Goal: Transaction & Acquisition: Book appointment/travel/reservation

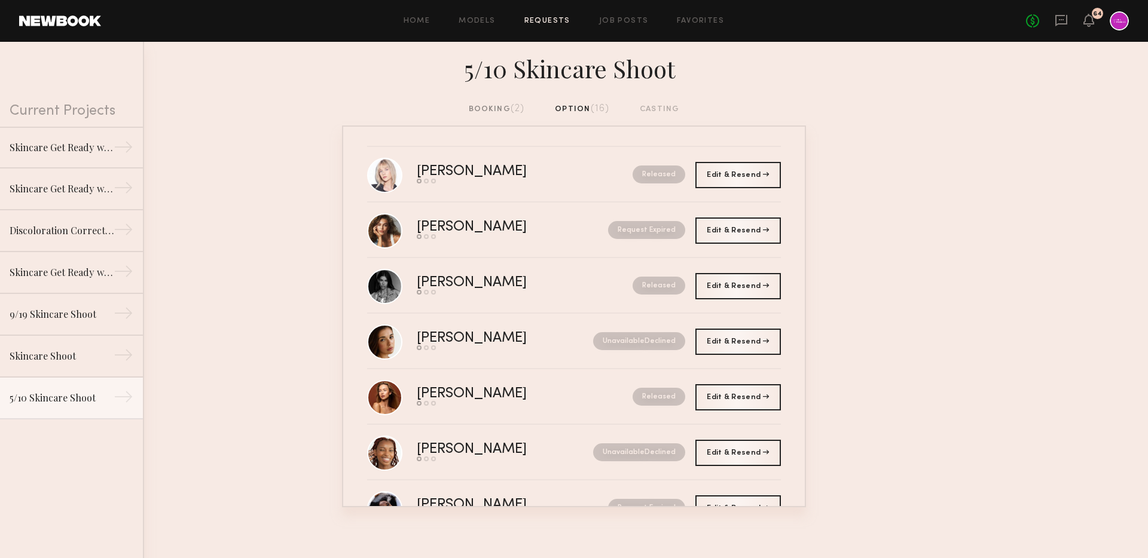
click at [518, 109] on span "(2)" at bounding box center [518, 109] width 14 height 10
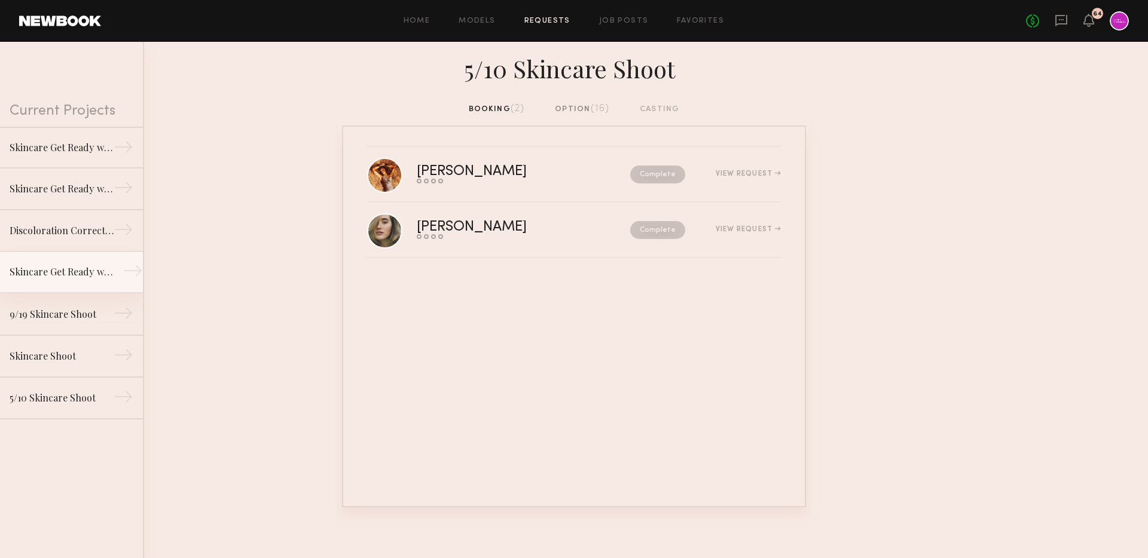
click at [69, 274] on div "Skincare Get Ready with Me Video" at bounding box center [62, 272] width 104 height 14
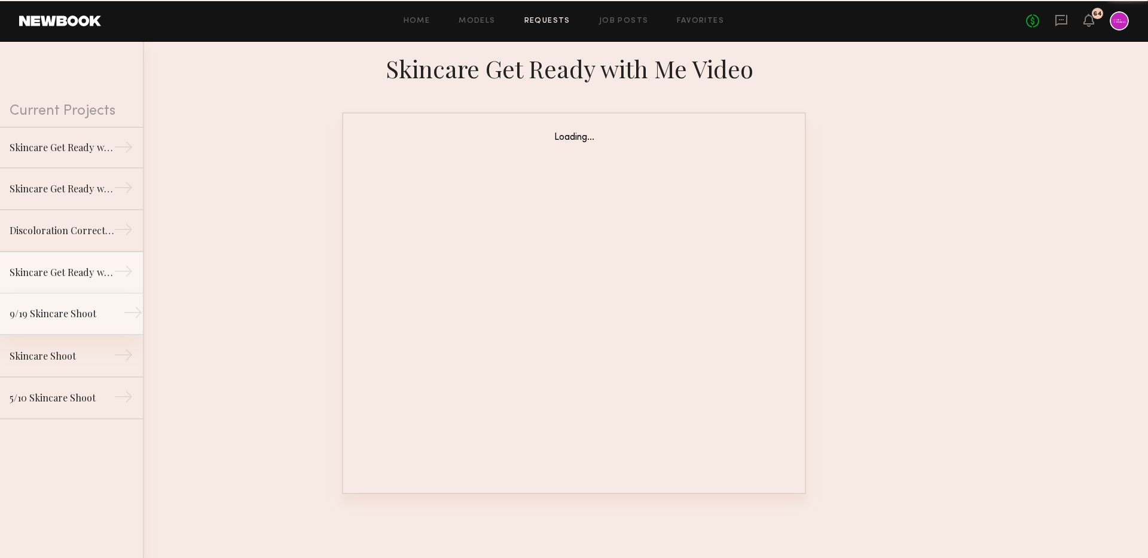
click at [75, 317] on div "9/19 Skincare Shoot" at bounding box center [62, 314] width 104 height 14
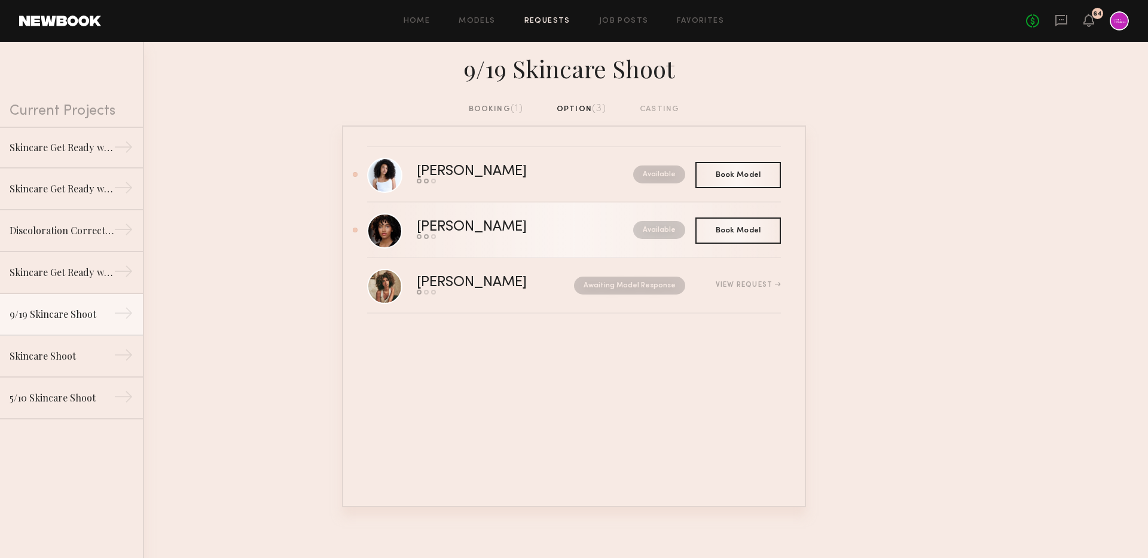
click at [505, 230] on div "[PERSON_NAME]" at bounding box center [498, 228] width 163 height 14
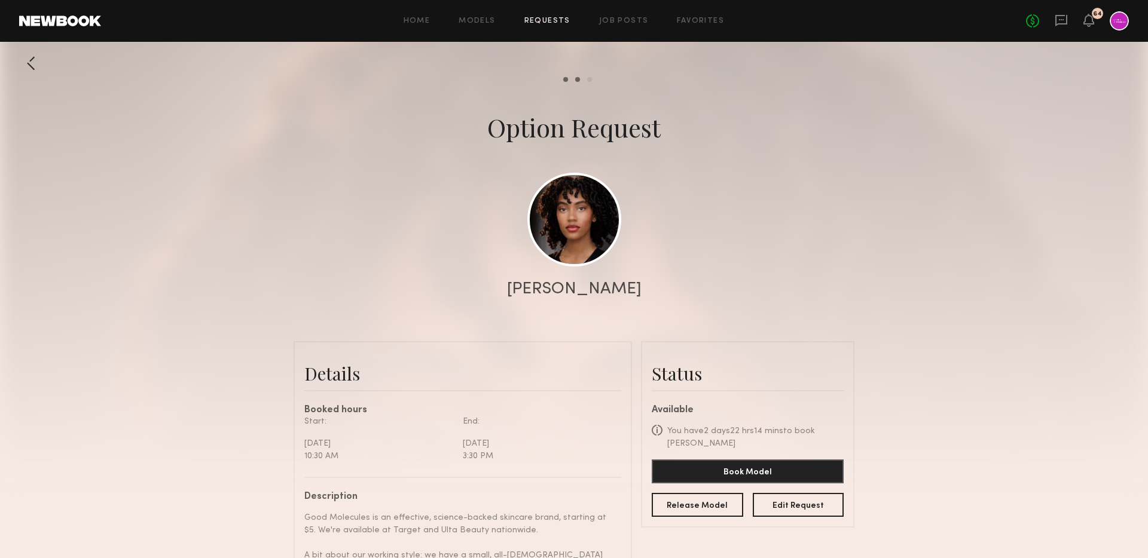
scroll to position [63, 0]
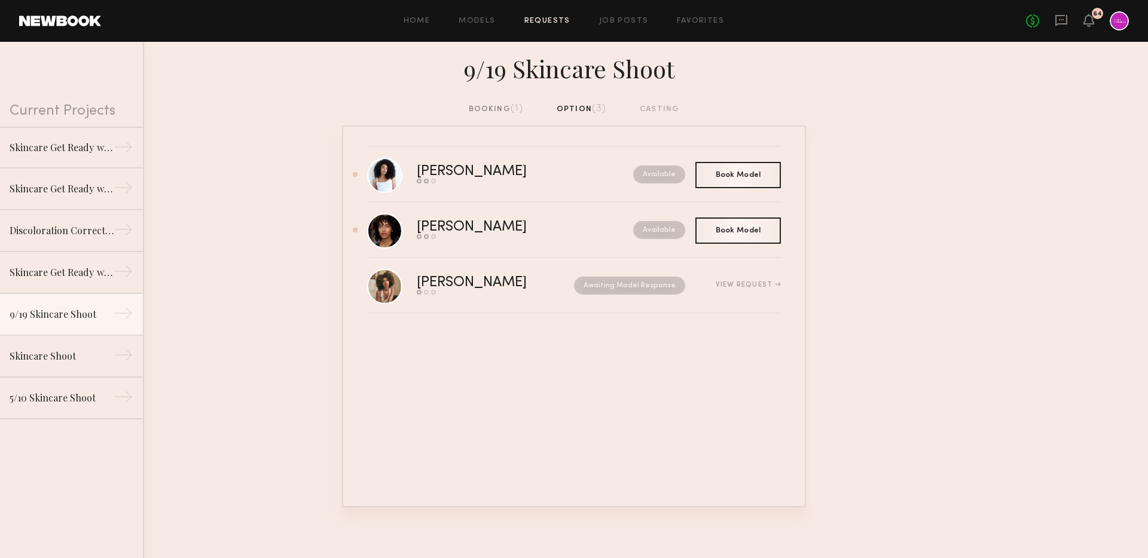
click at [1069, 12] on div "No fees up to $5,000 64" at bounding box center [1077, 20] width 103 height 19
click at [1066, 16] on icon at bounding box center [1061, 20] width 12 height 11
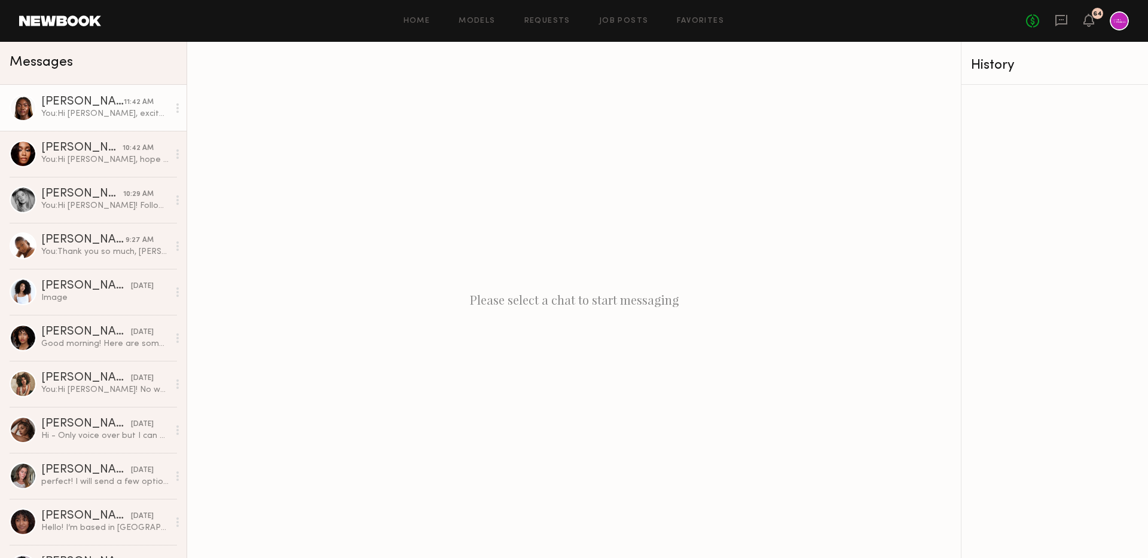
click at [66, 129] on link "Tamie L. 11:42 AM You: Hi Tamie, excited to be working together! What's your be…" at bounding box center [93, 108] width 187 height 46
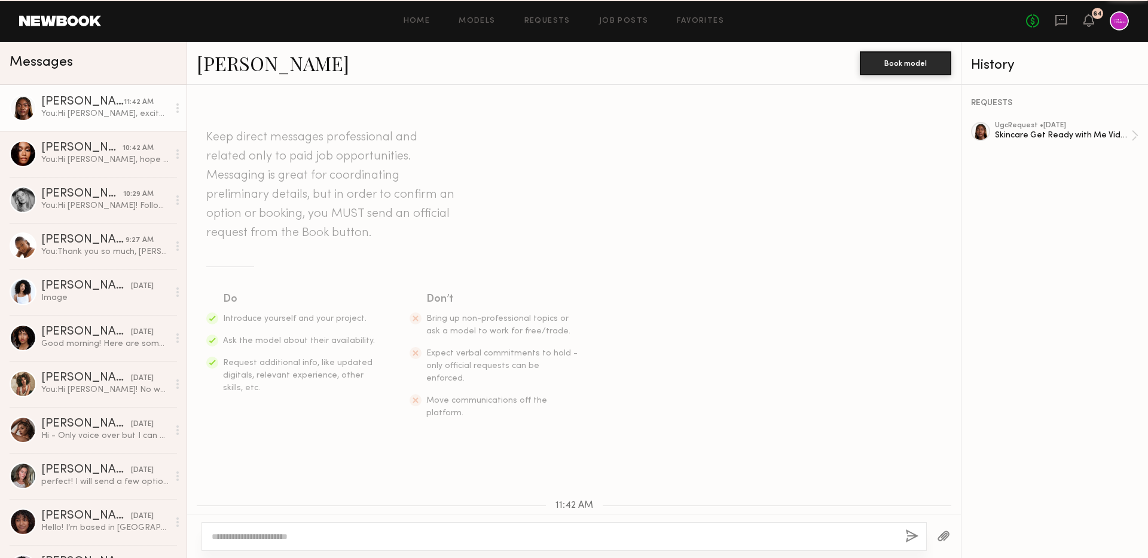
scroll to position [189, 0]
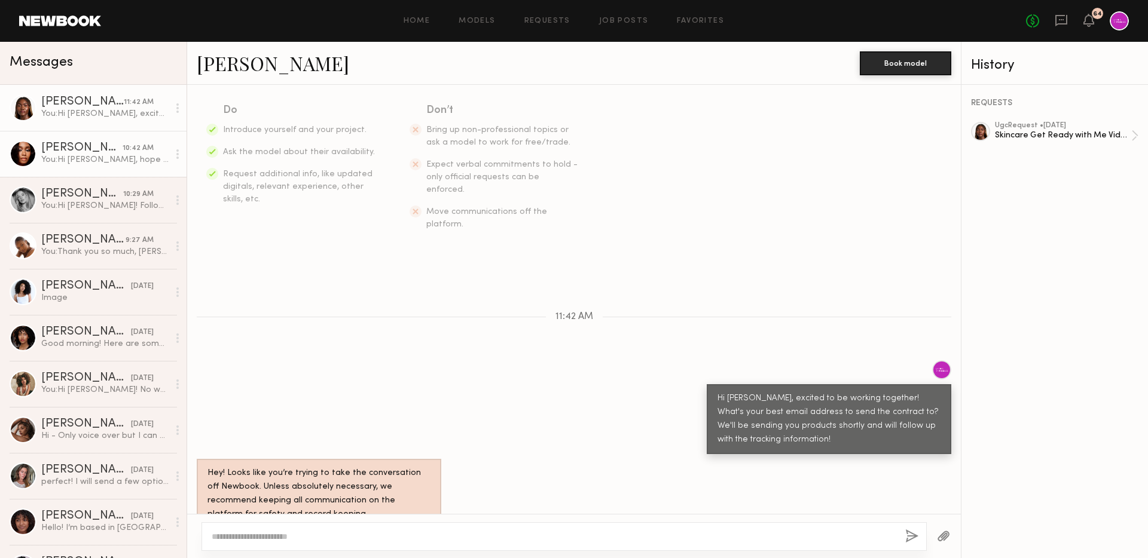
click at [91, 154] on div "You: Hi Jordin, hope you had a great weekend! It looks like the package was del…" at bounding box center [104, 159] width 127 height 11
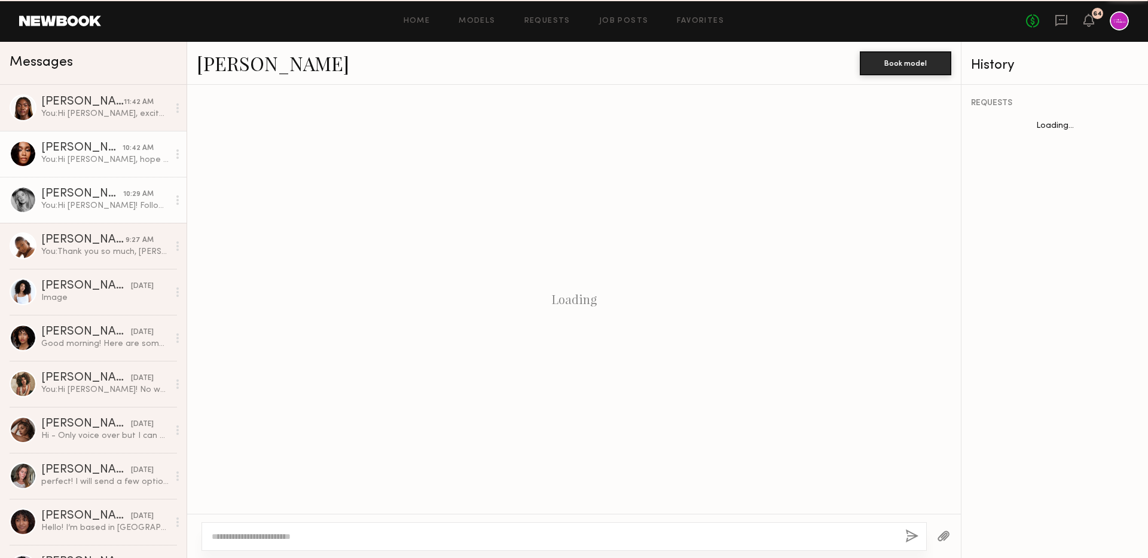
scroll to position [1070, 0]
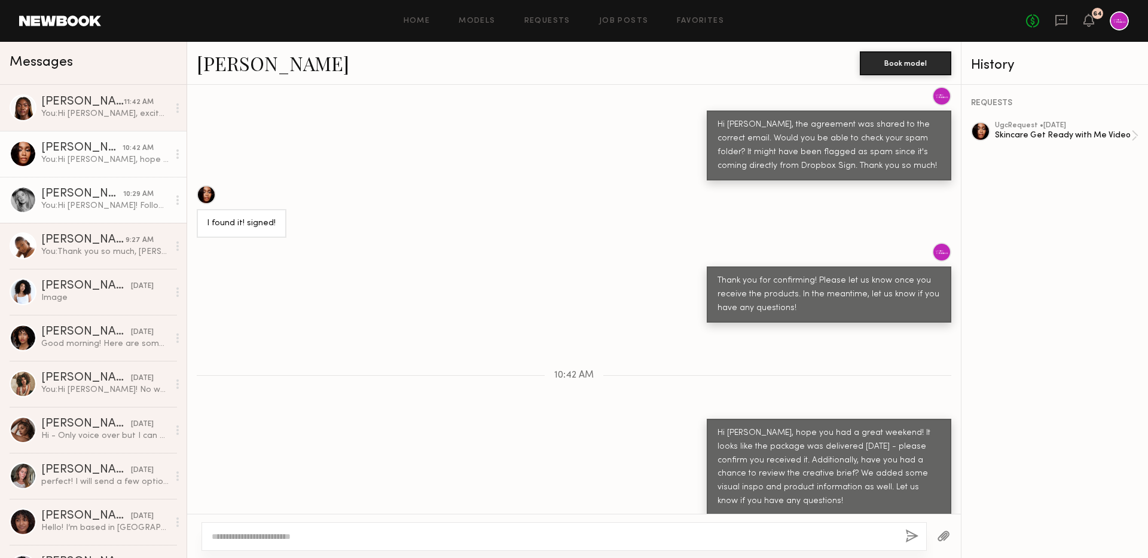
click at [114, 207] on div "You: Hi Natalie! Following up with the tracking information here: https://www.f…" at bounding box center [104, 205] width 127 height 11
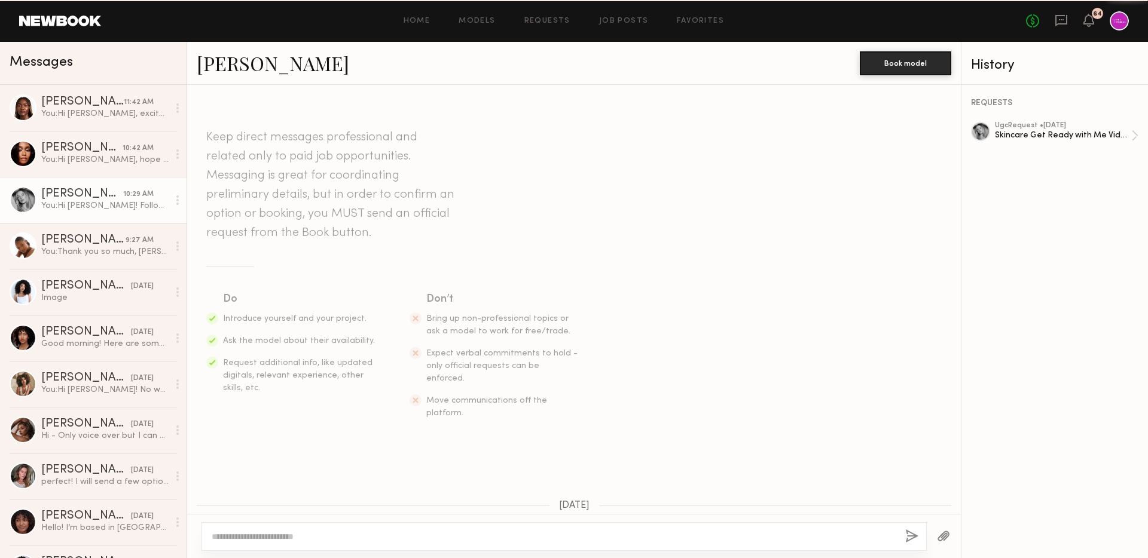
scroll to position [674, 0]
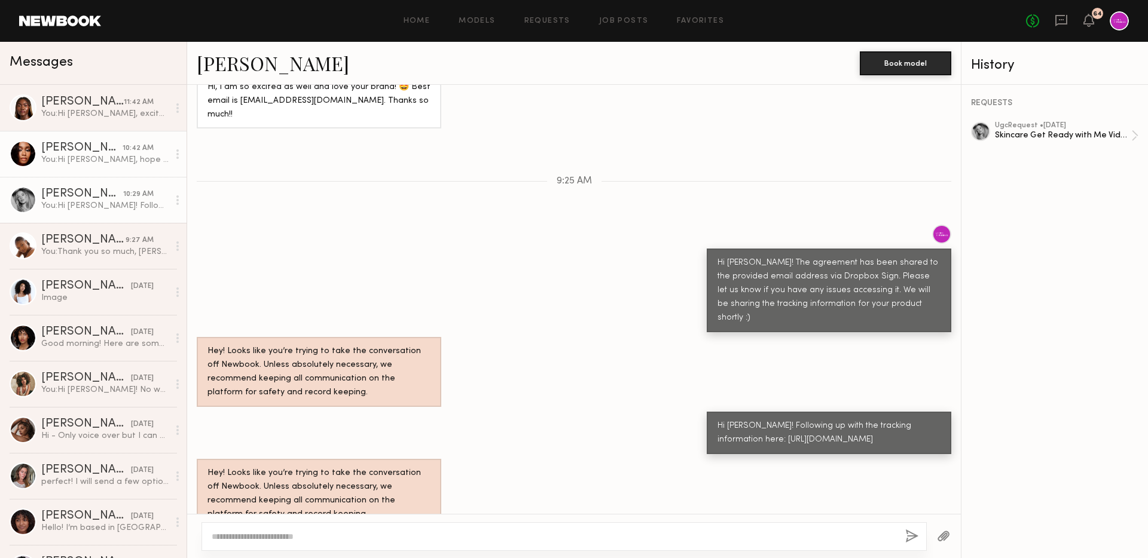
click at [108, 163] on div "You: Hi Jordin, hope you had a great weekend! It looks like the package was del…" at bounding box center [104, 159] width 127 height 11
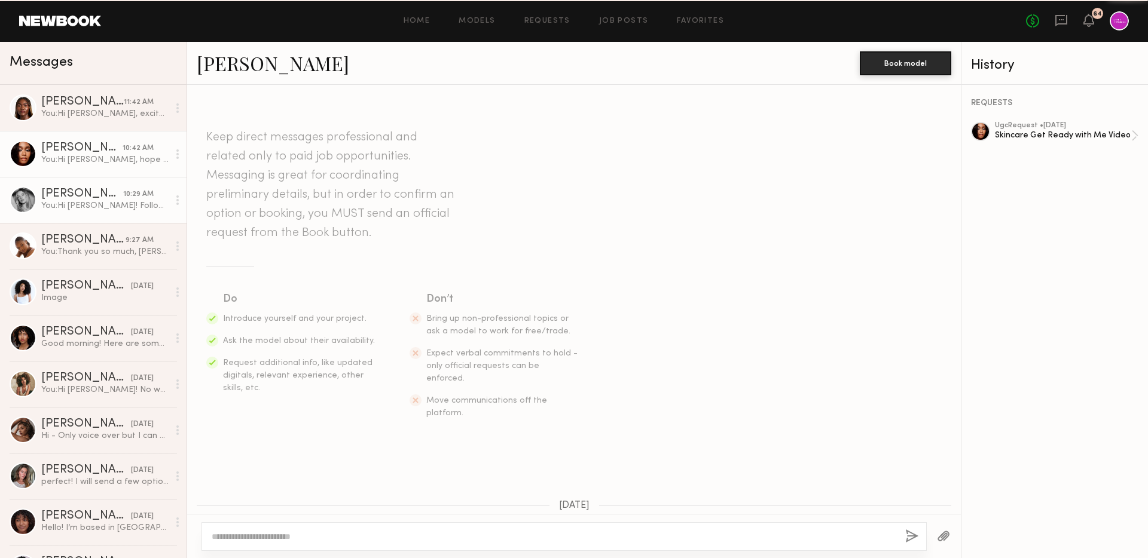
scroll to position [1070, 0]
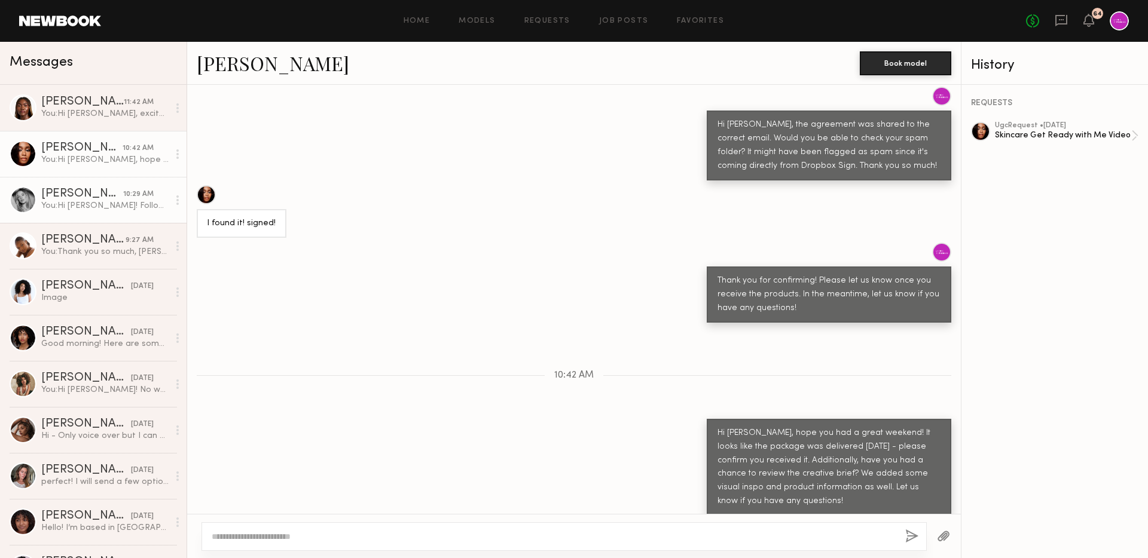
click at [105, 200] on div "[PERSON_NAME]" at bounding box center [82, 194] width 82 height 12
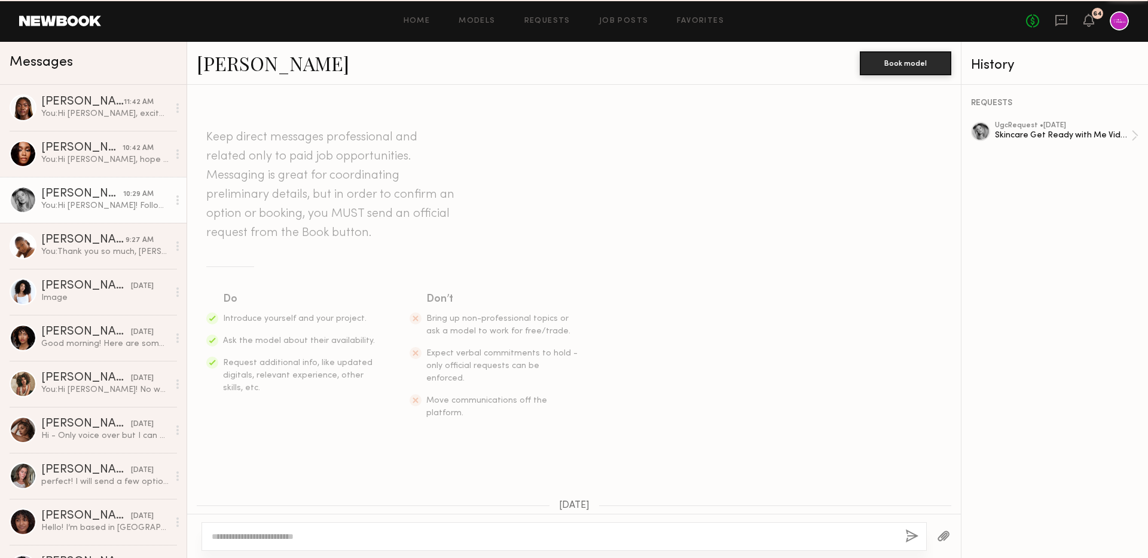
scroll to position [674, 0]
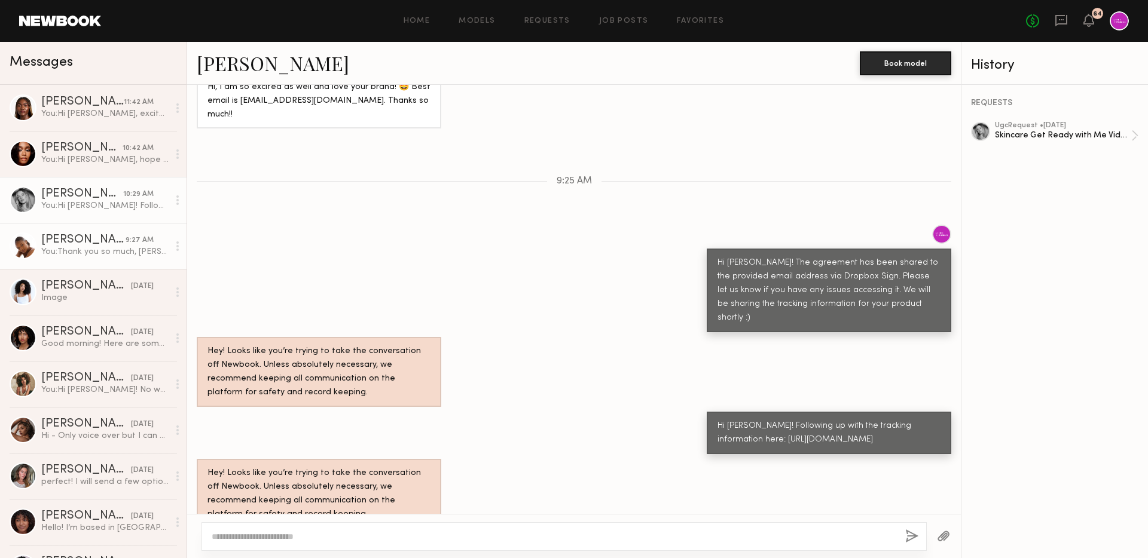
click at [105, 252] on div "You: Thank you so much, Ashley! Please let us know if you have any questions. A…" at bounding box center [104, 251] width 127 height 11
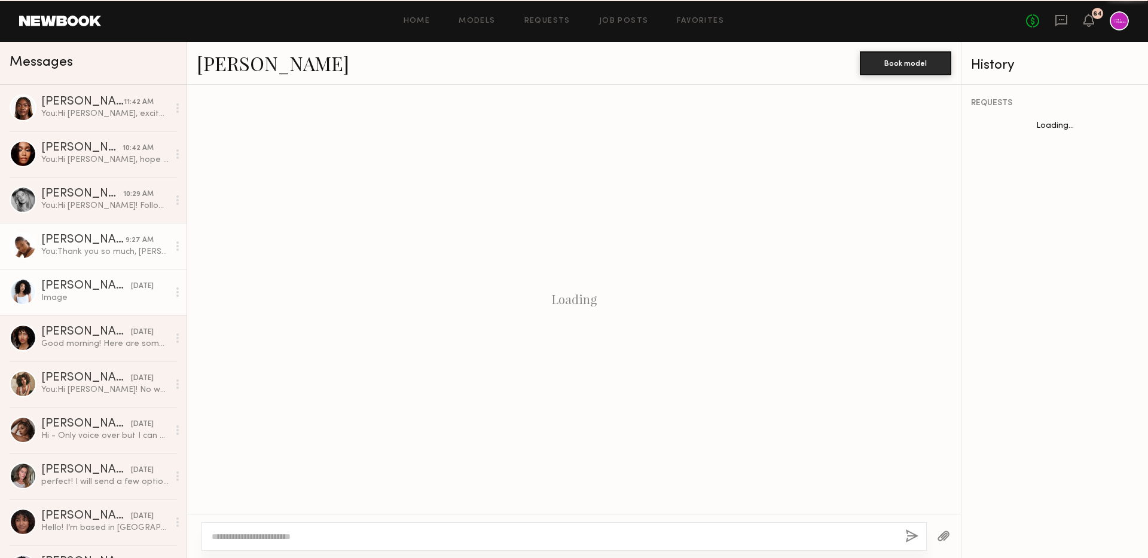
scroll to position [874, 0]
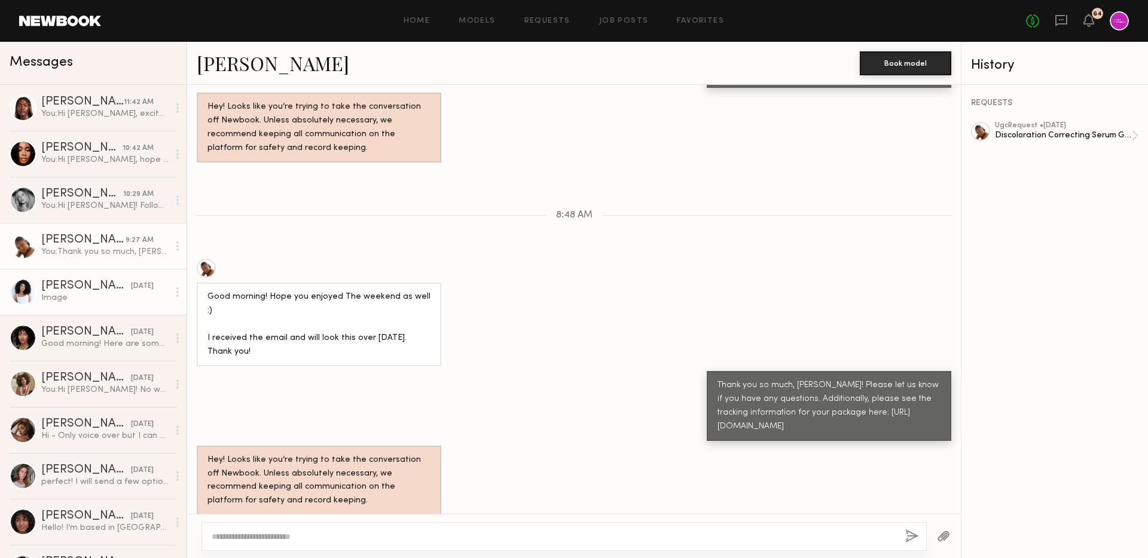
click at [91, 298] on div "Image" at bounding box center [104, 297] width 127 height 11
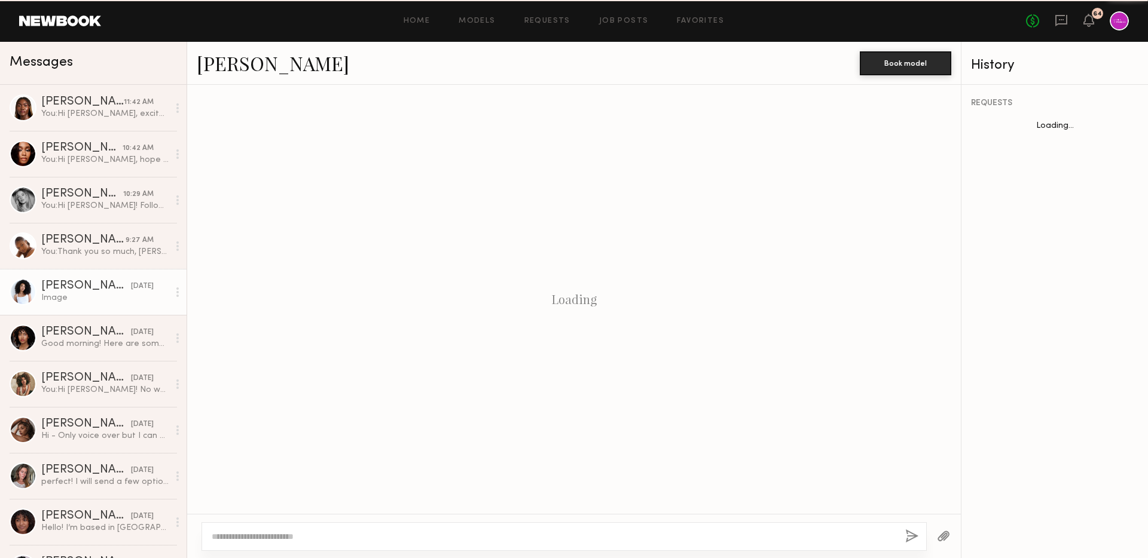
scroll to position [1046, 0]
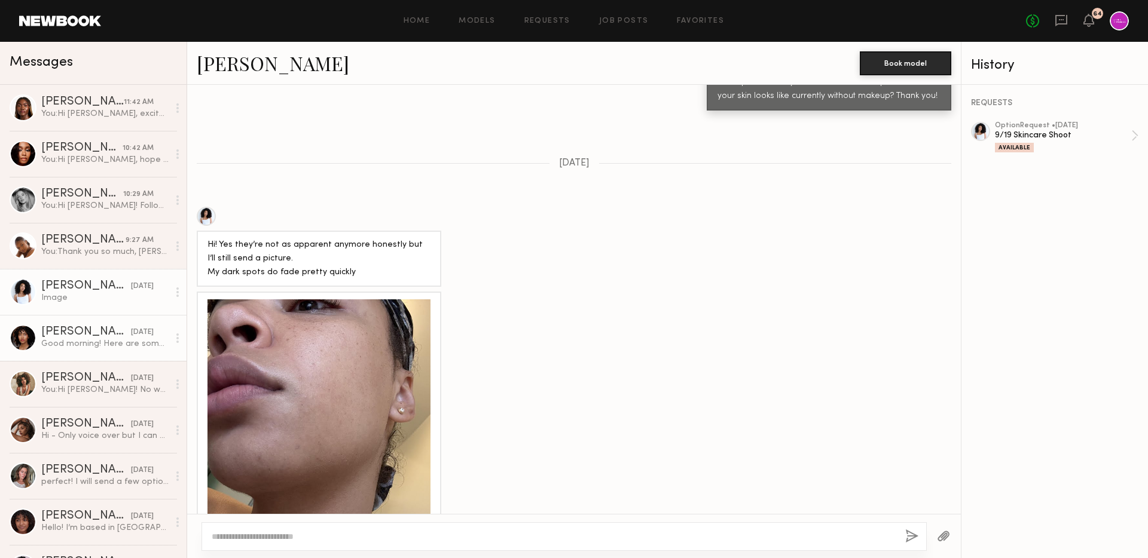
click at [90, 337] on div "Elise J." at bounding box center [86, 332] width 90 height 12
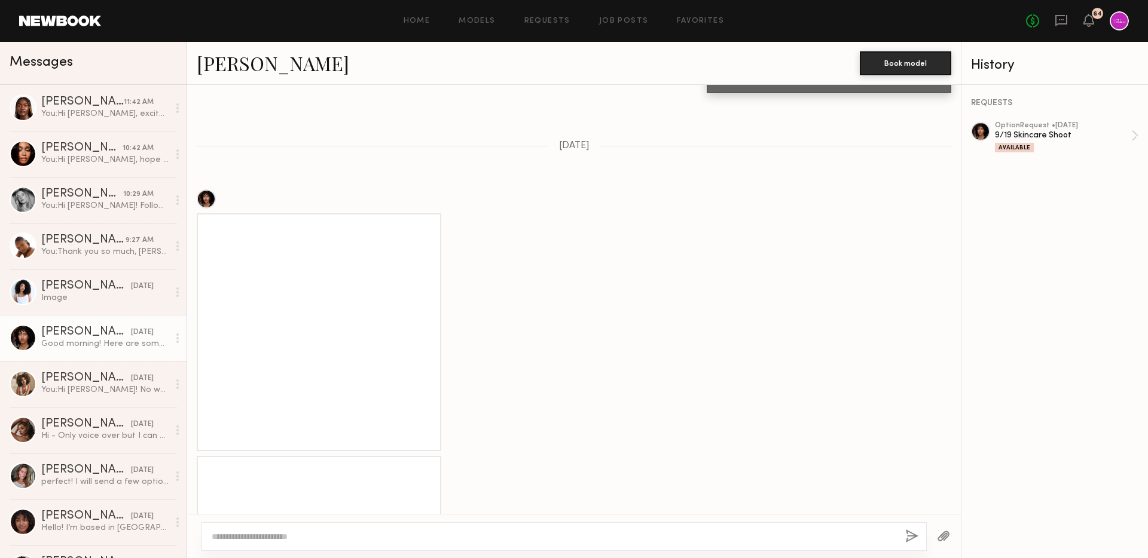
scroll to position [991, 0]
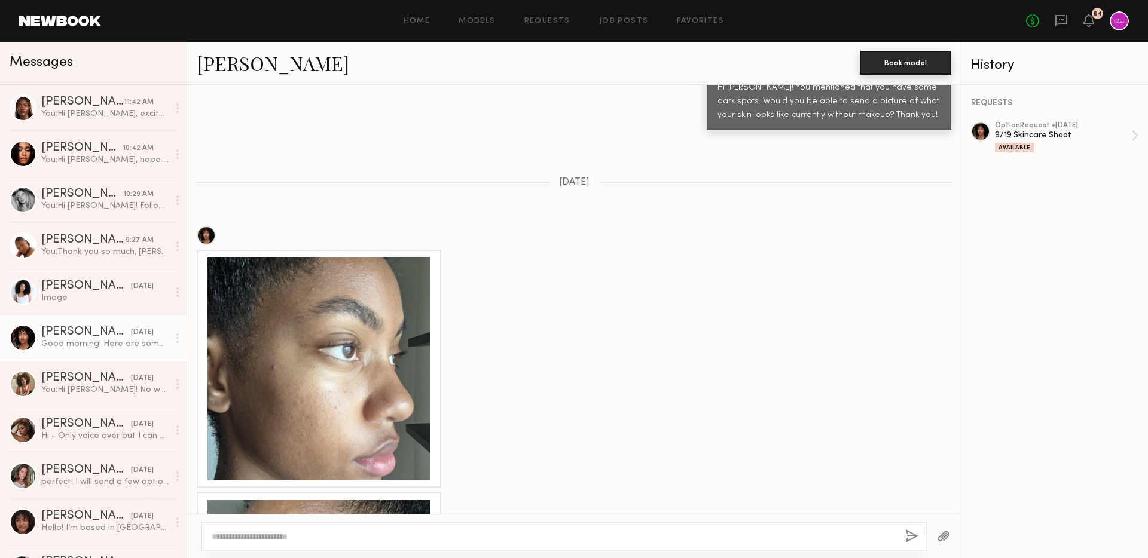
click at [893, 65] on button "Book model" at bounding box center [905, 63] width 91 height 24
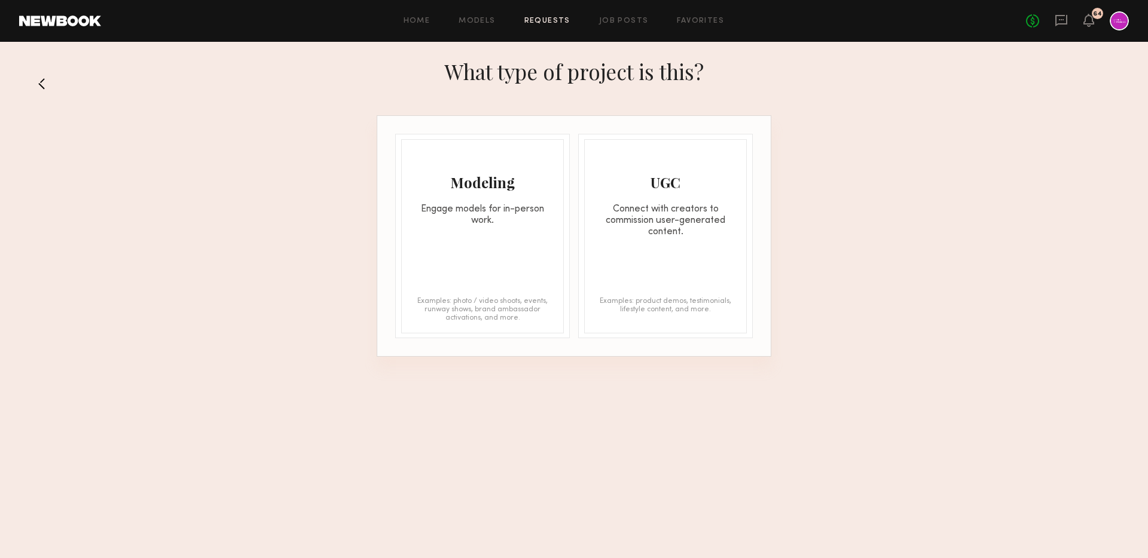
click at [514, 182] on div "Modeling" at bounding box center [482, 182] width 161 height 19
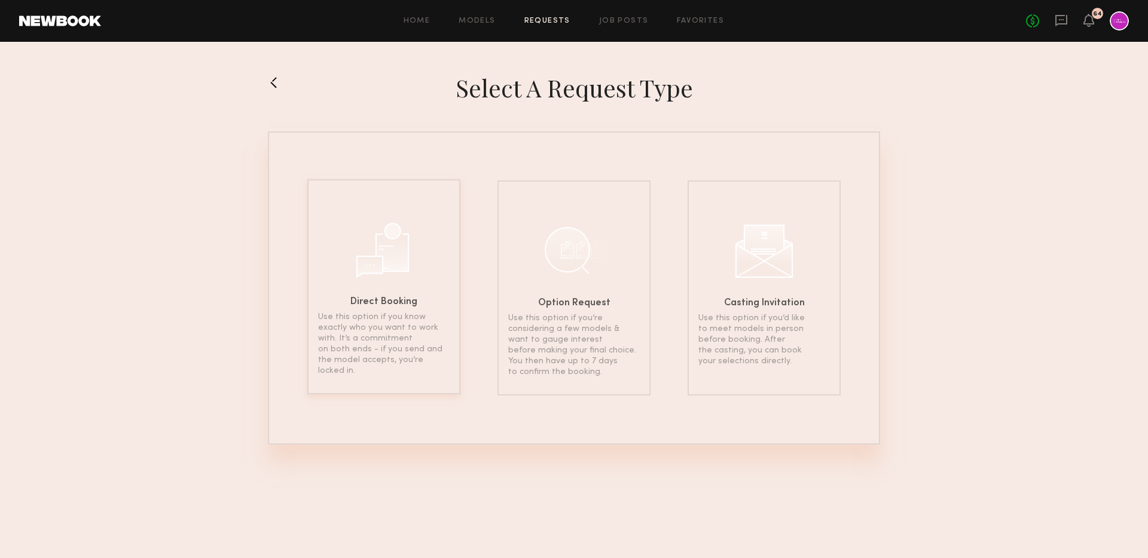
click at [395, 274] on div at bounding box center [384, 249] width 60 height 60
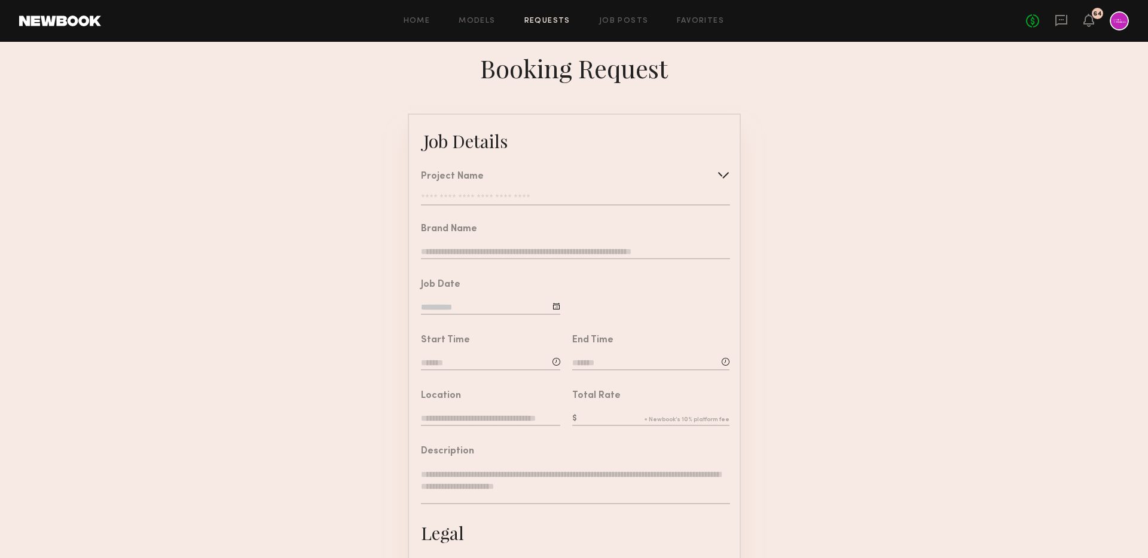
click at [558, 193] on div "Project Name Create Use recent modeling project 9/19 Skincare Shoot Skincare Sh…" at bounding box center [575, 188] width 308 height 33
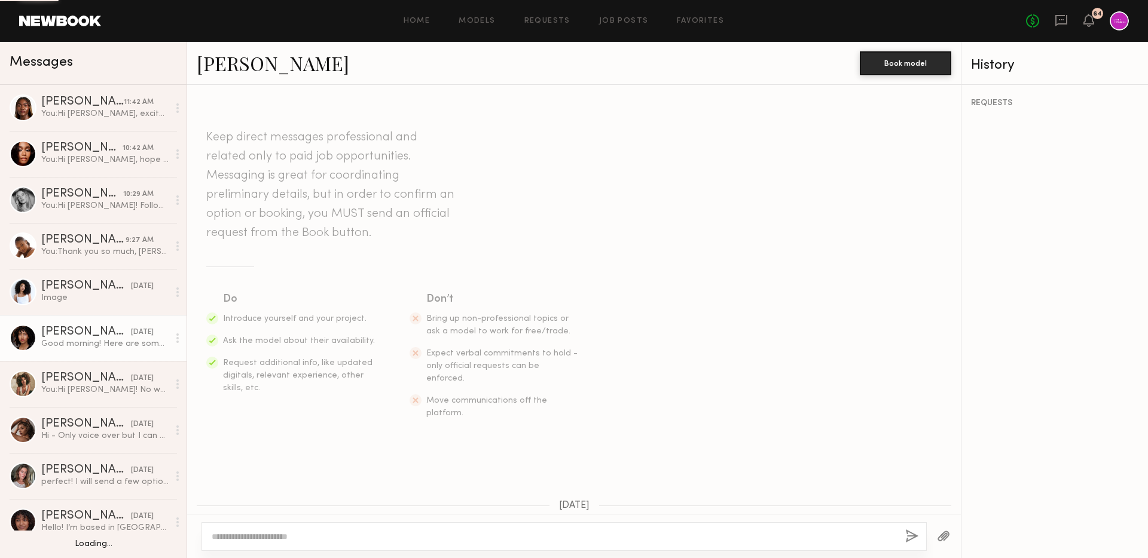
scroll to position [1454, 0]
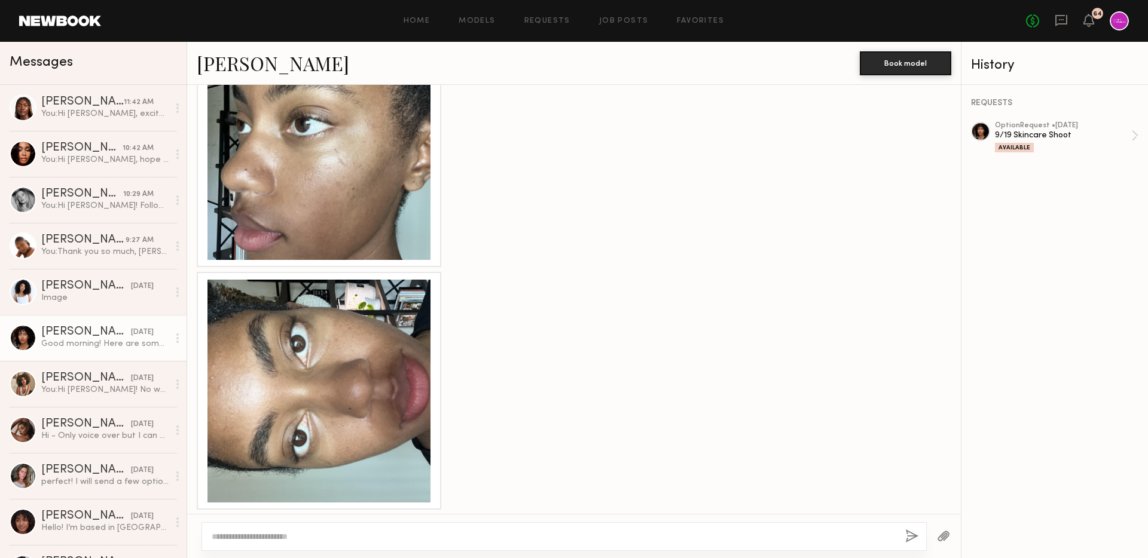
click at [219, 70] on link "Elise J." at bounding box center [273, 63] width 152 height 26
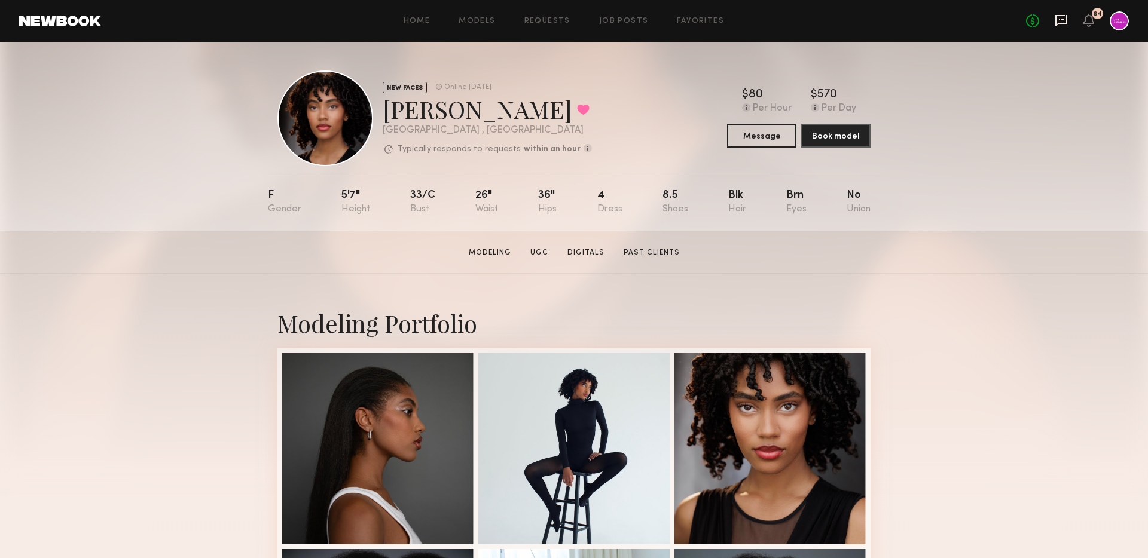
click at [1056, 18] on icon at bounding box center [1061, 20] width 12 height 11
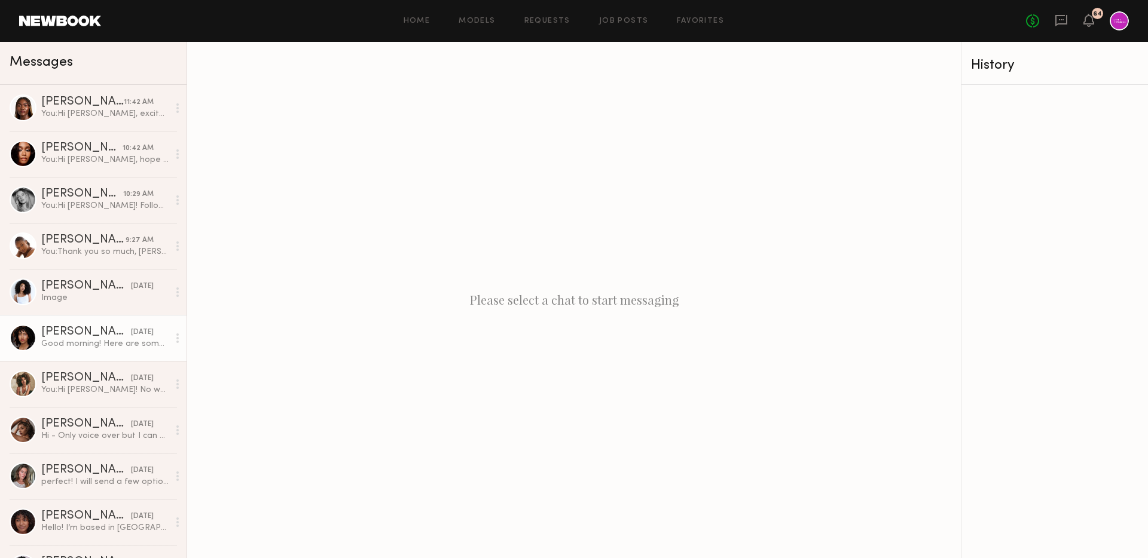
click at [106, 320] on link "[PERSON_NAME] [DATE] Good morning! Here are some photos" at bounding box center [93, 338] width 187 height 46
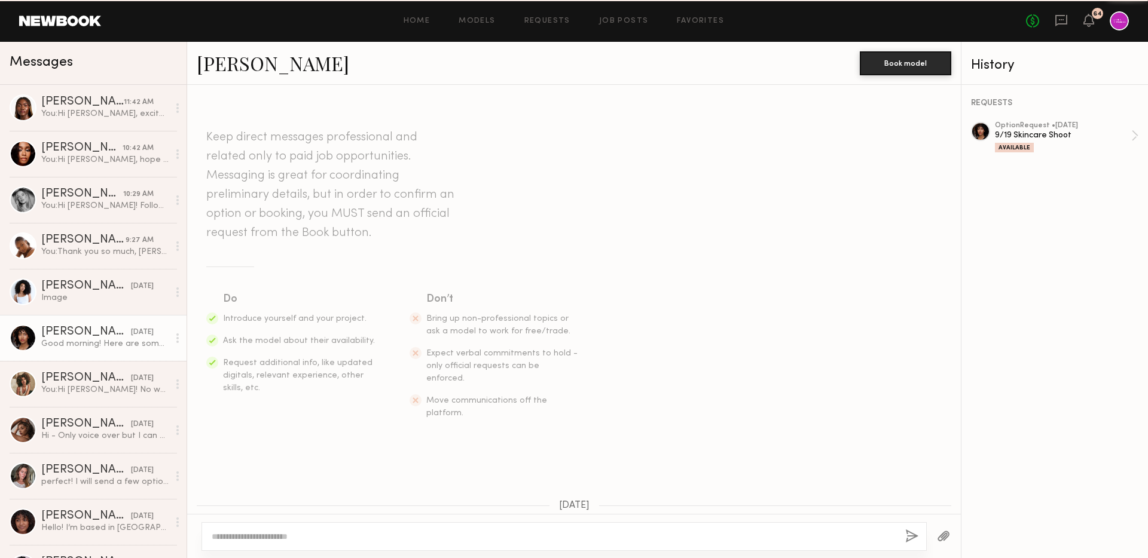
scroll to position [1454, 0]
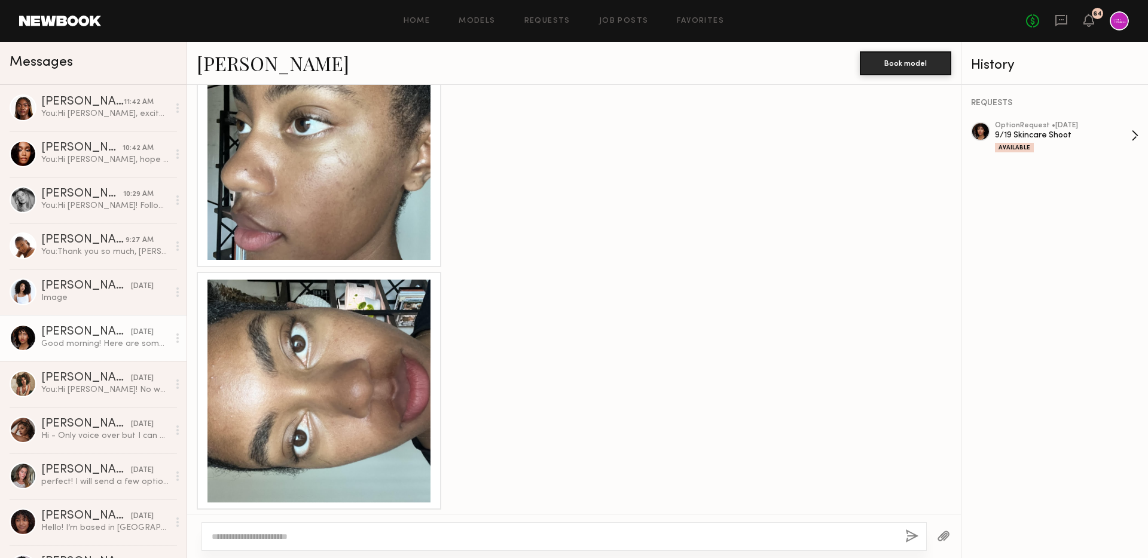
click at [1053, 135] on div "9/19 Skincare Shoot" at bounding box center [1063, 135] width 136 height 11
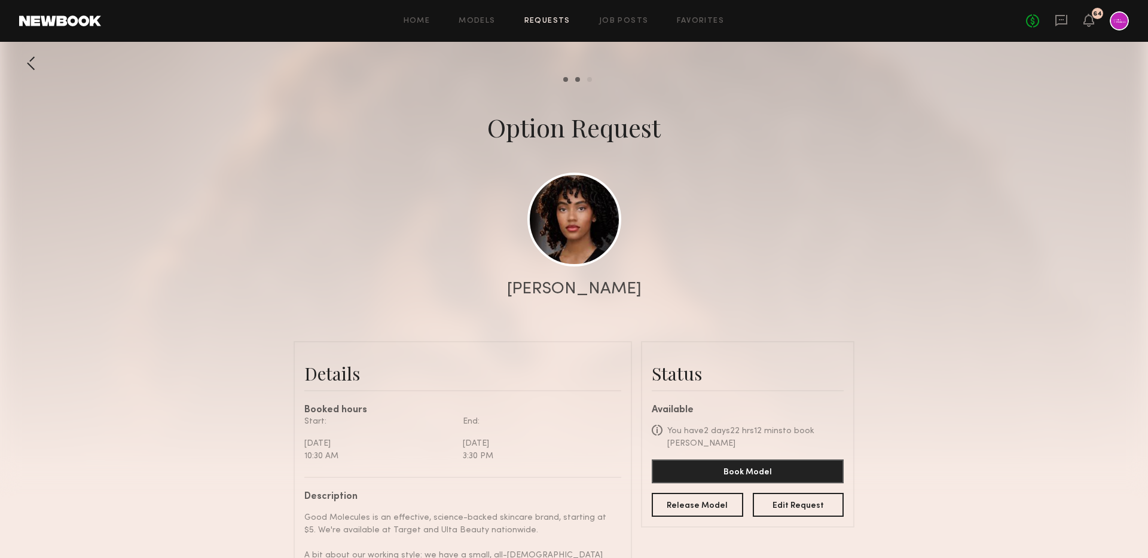
scroll to position [1647, 0]
click at [796, 493] on button "Edit Request" at bounding box center [798, 505] width 91 height 24
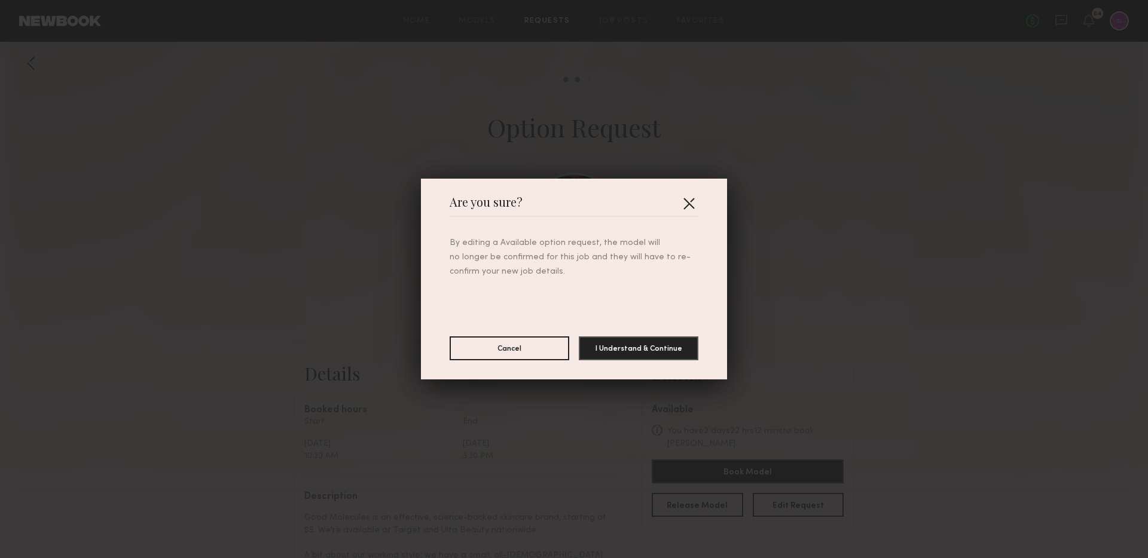
click at [694, 197] on button "button" at bounding box center [688, 203] width 19 height 19
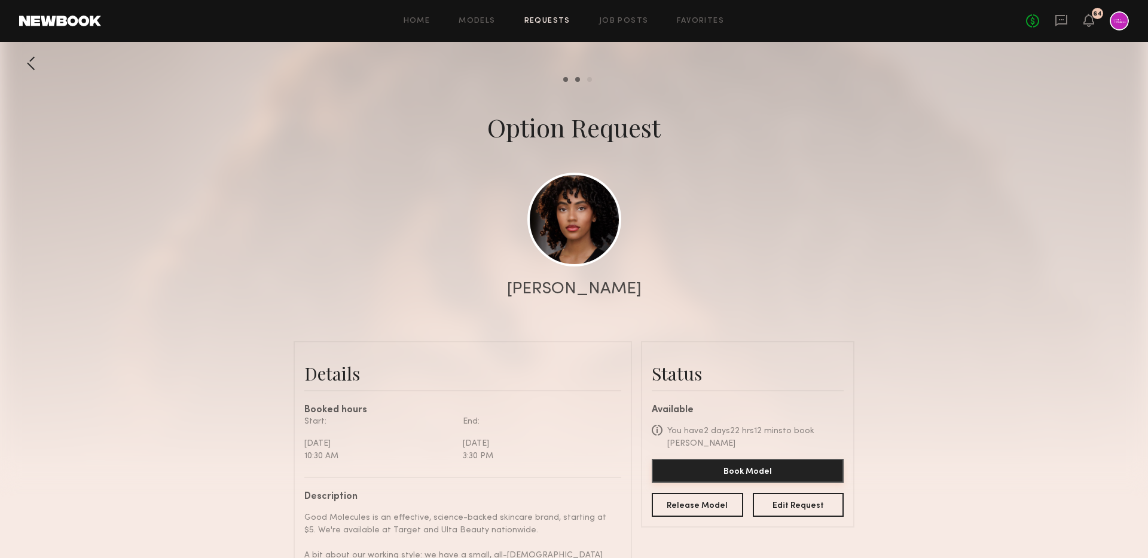
click at [771, 460] on button "Book Model" at bounding box center [748, 471] width 192 height 24
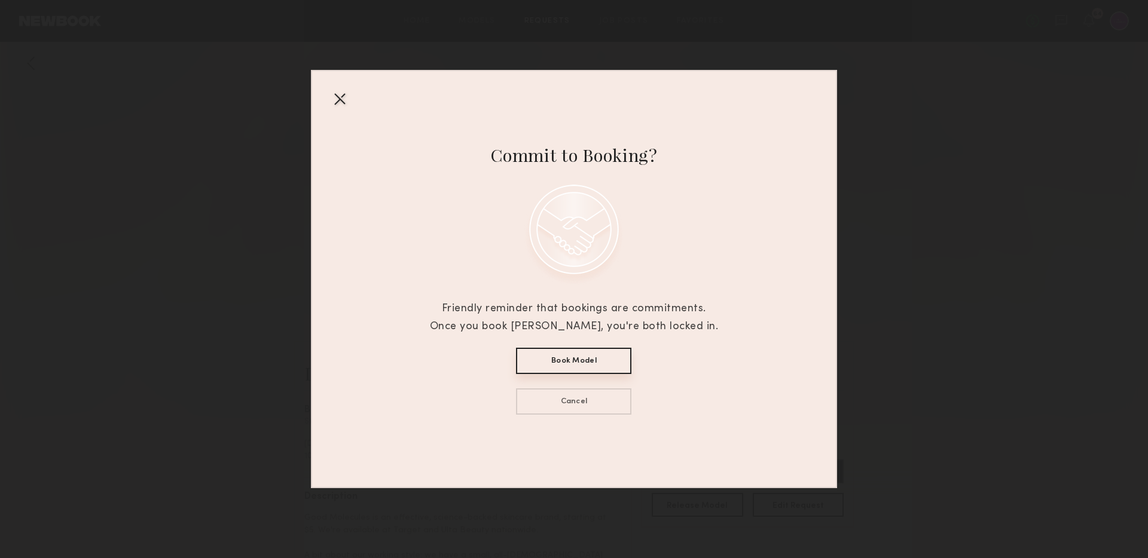
click at [345, 98] on div at bounding box center [339, 98] width 19 height 19
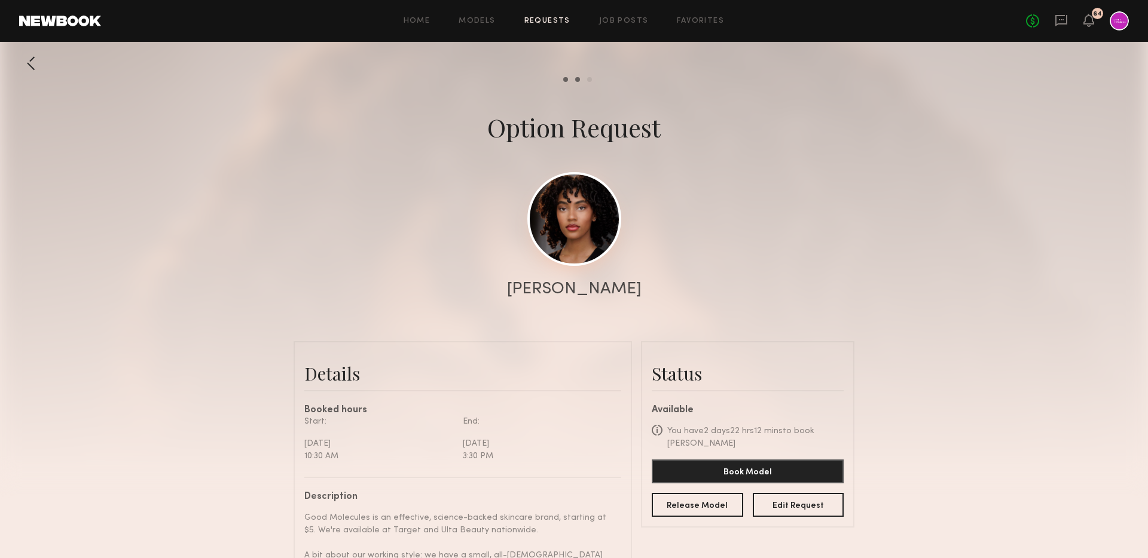
click at [585, 211] on link at bounding box center [574, 219] width 94 height 94
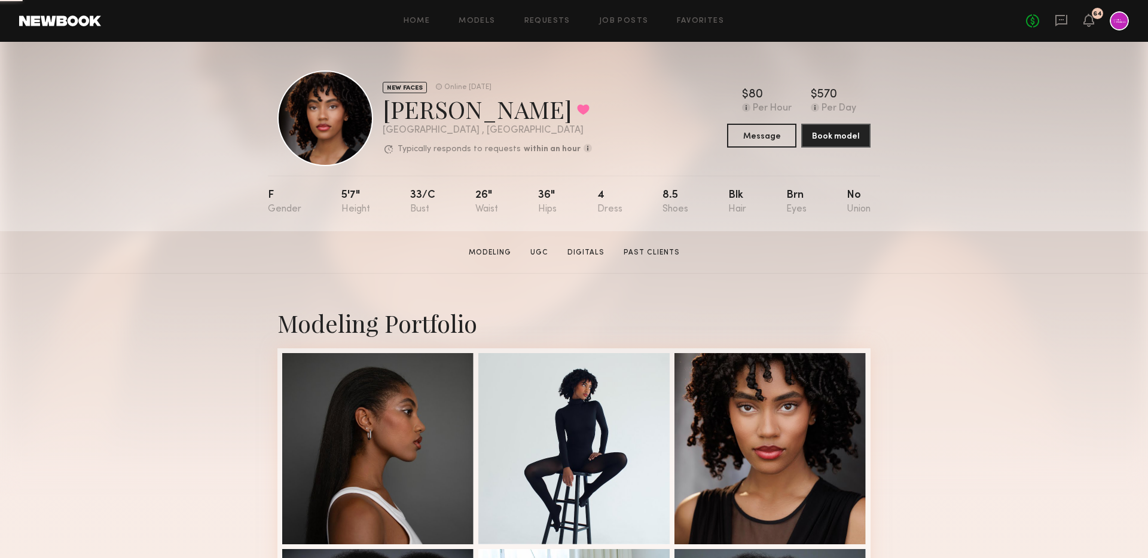
click at [341, 118] on div at bounding box center [325, 119] width 96 height 96
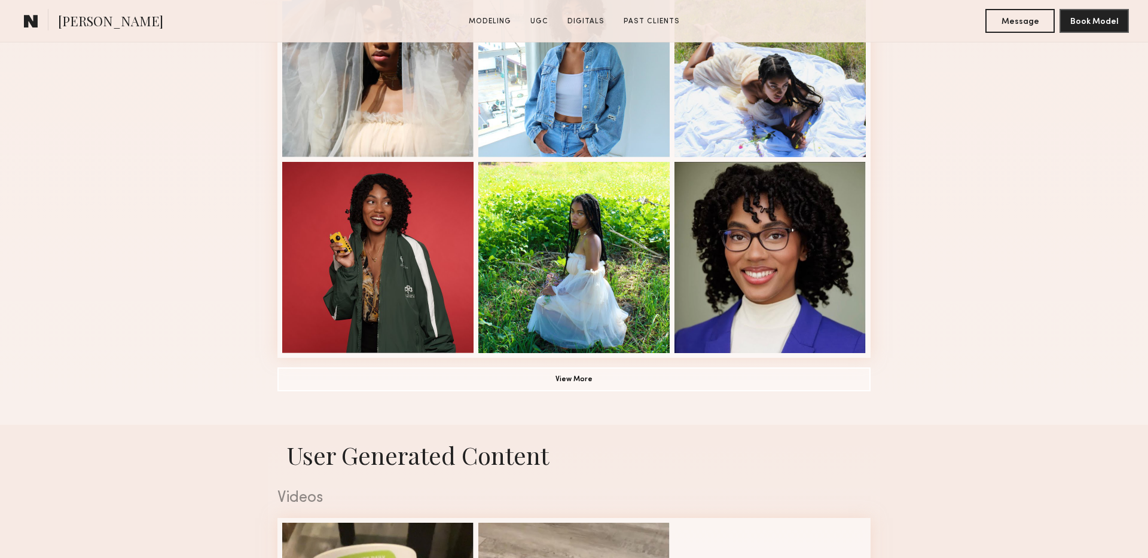
scroll to position [779, 0]
click at [482, 386] on button "View More" at bounding box center [573, 380] width 593 height 24
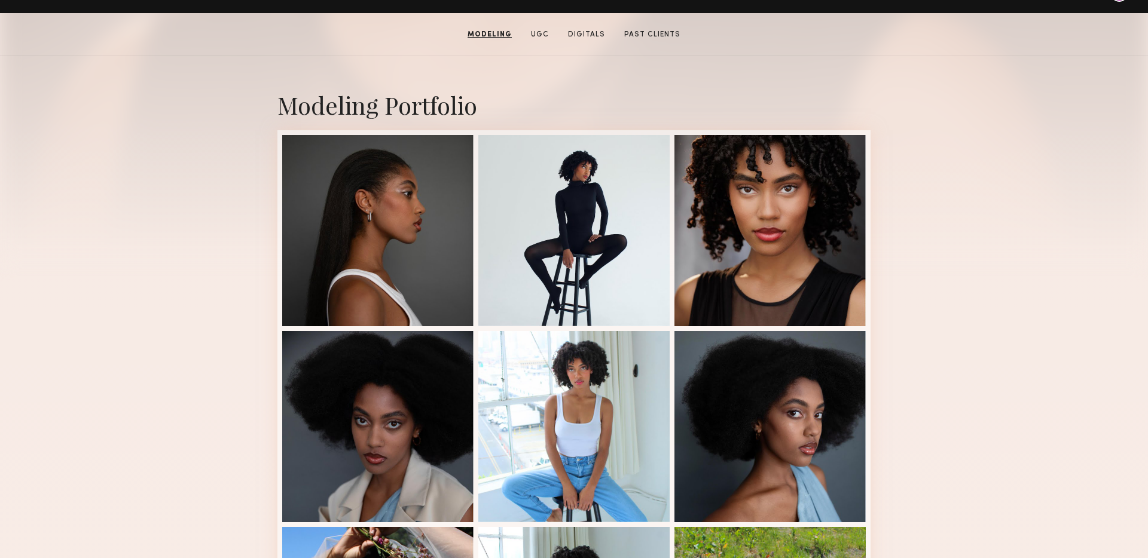
scroll to position [0, 0]
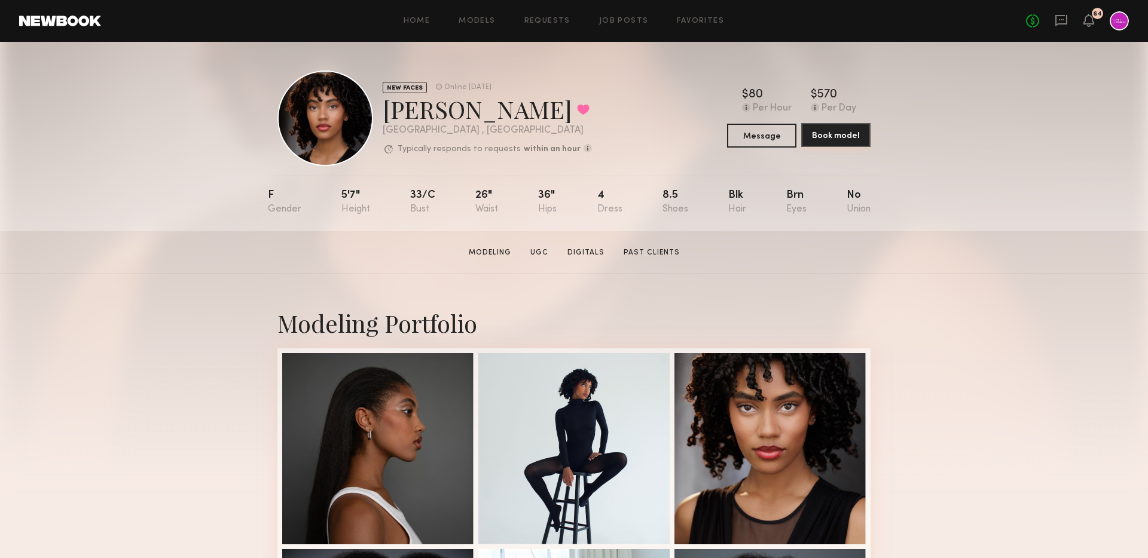
click at [852, 139] on button "Book model" at bounding box center [835, 135] width 69 height 24
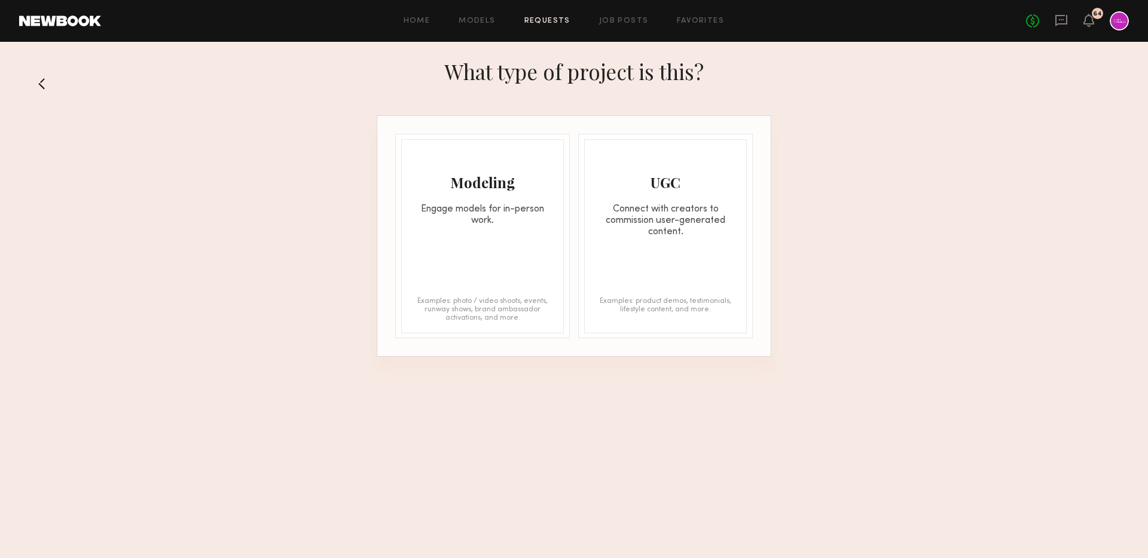
click at [502, 224] on div "Engage models for in-person work." at bounding box center [482, 215] width 161 height 23
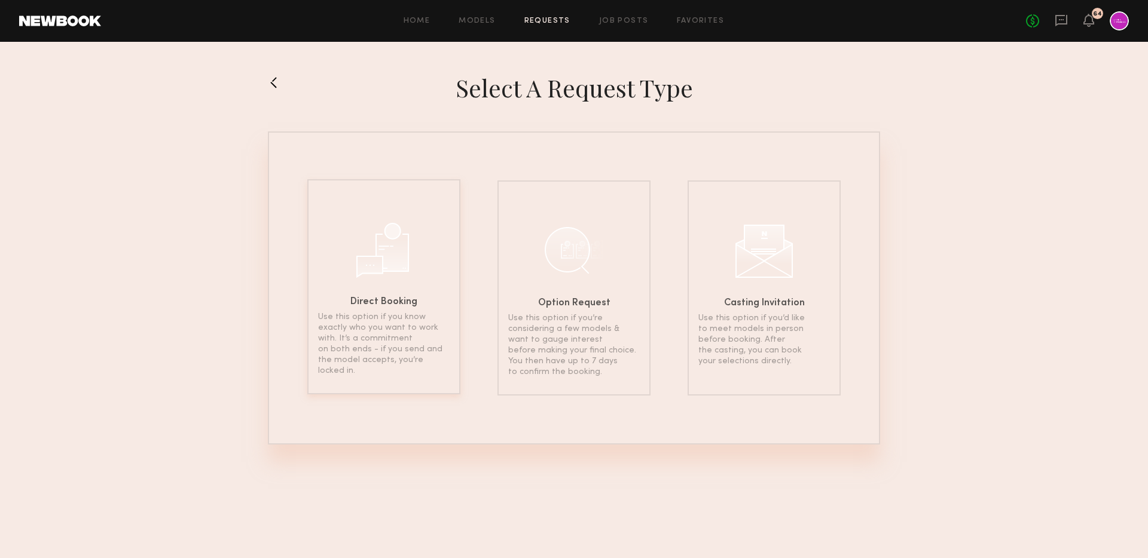
click at [379, 224] on div at bounding box center [384, 249] width 60 height 60
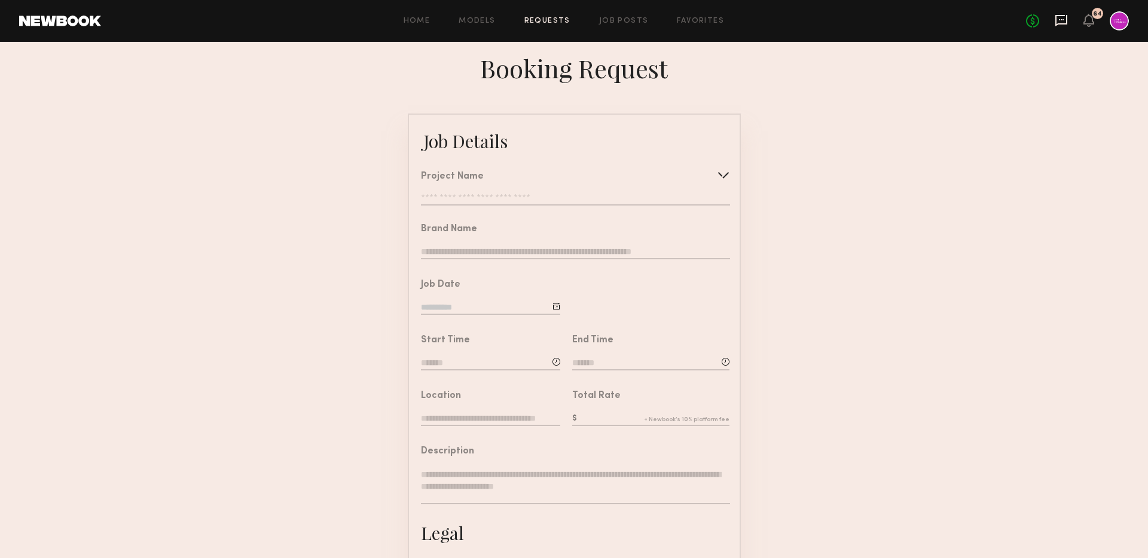
click at [1061, 17] on icon at bounding box center [1061, 20] width 13 height 13
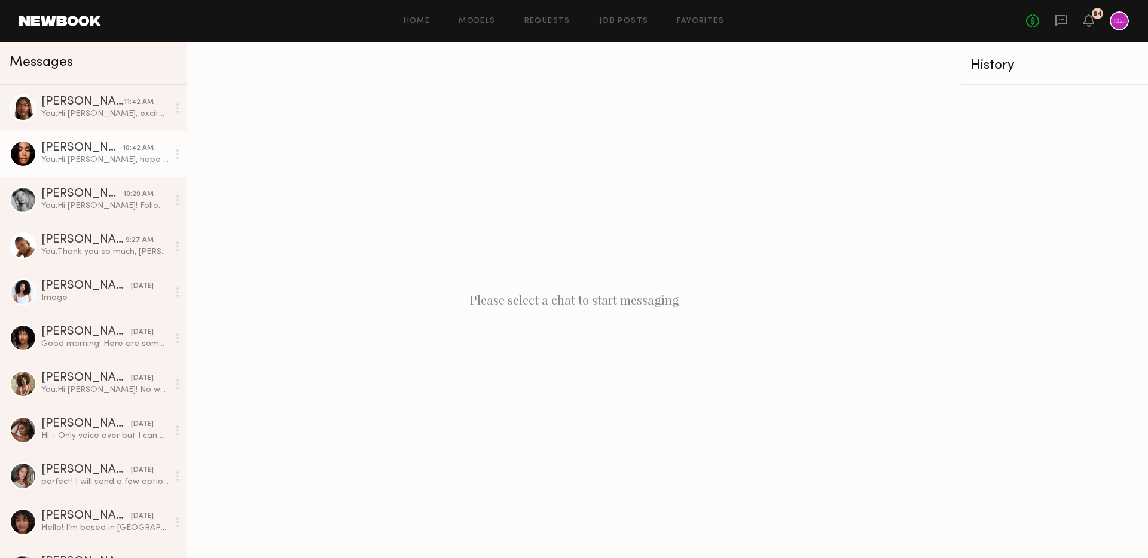
click at [56, 158] on div "You: Hi Jordin, hope you had a great weekend! It looks like the package was del…" at bounding box center [104, 159] width 127 height 11
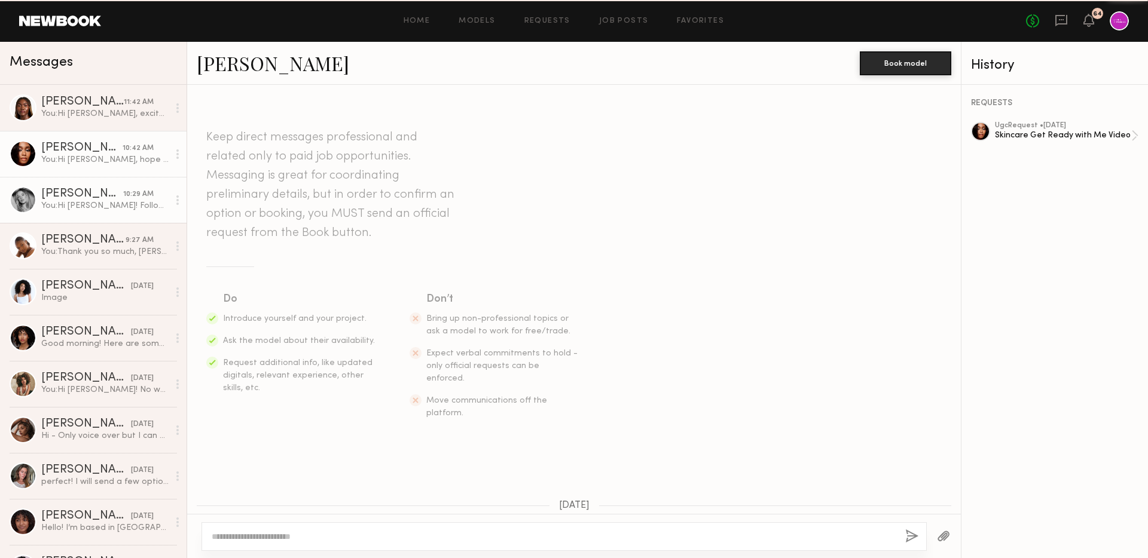
scroll to position [1070, 0]
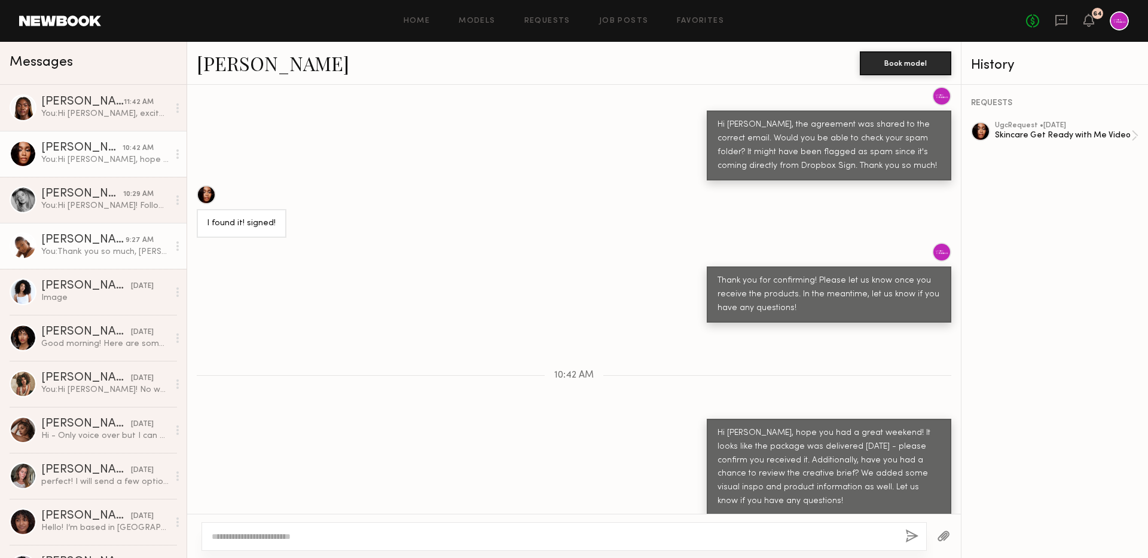
click at [80, 239] on div "Ashley W." at bounding box center [83, 240] width 84 height 12
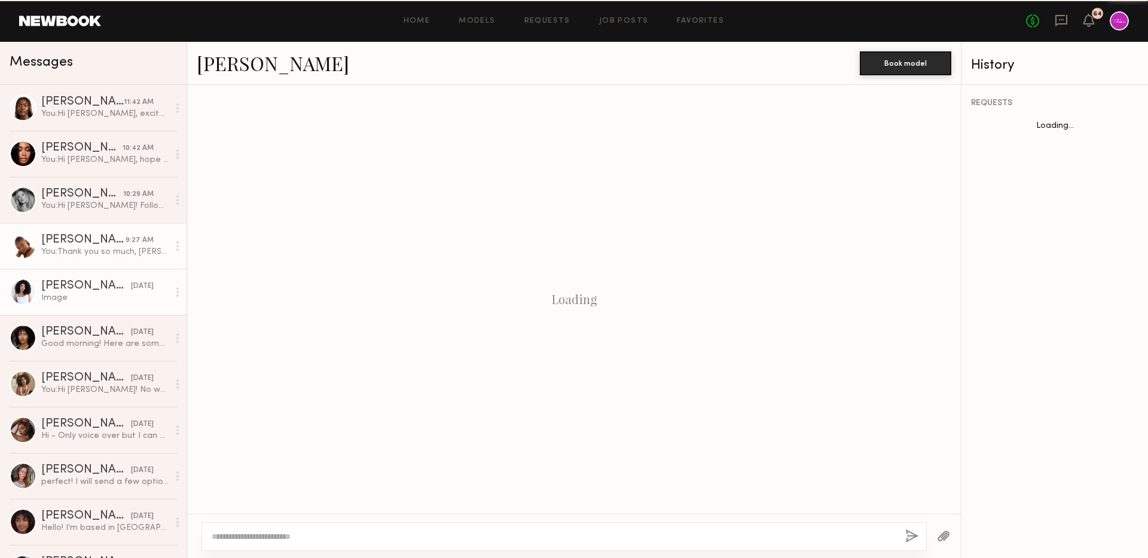
scroll to position [874, 0]
click at [93, 278] on link "Kaliyah S. 09/13/2025 Image" at bounding box center [93, 292] width 187 height 46
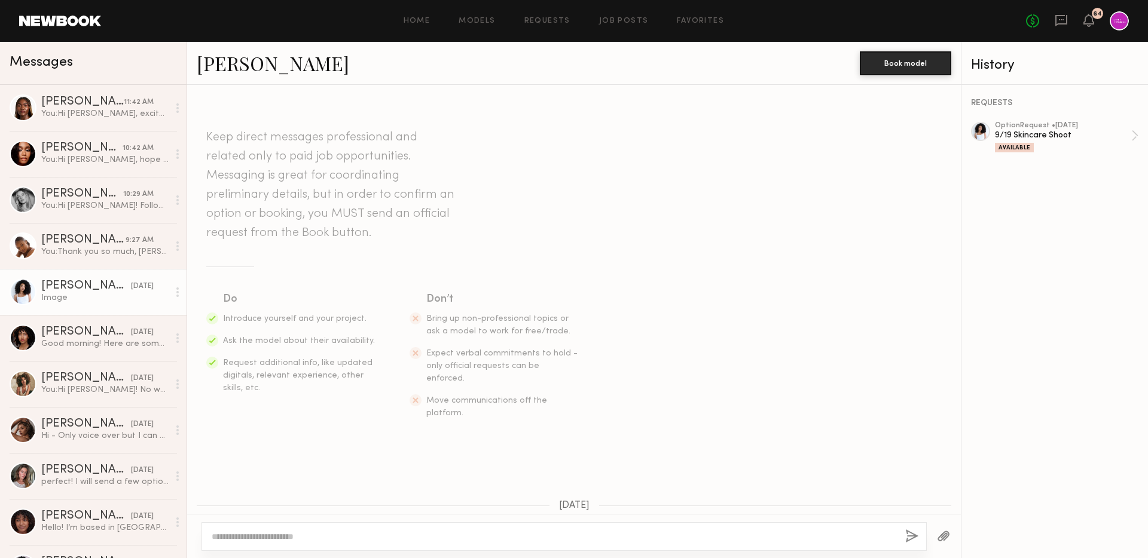
scroll to position [1046, 0]
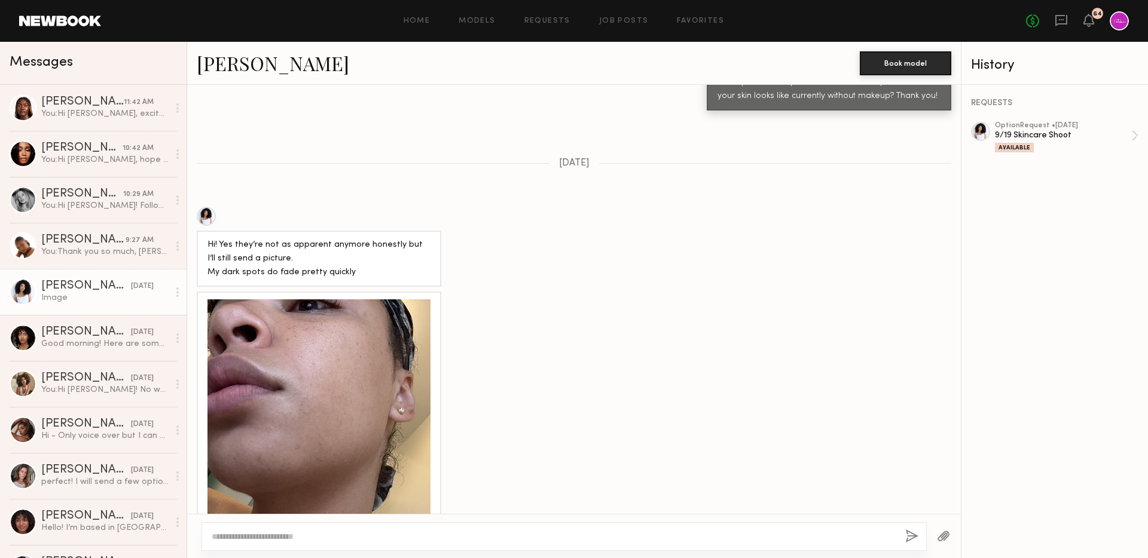
click at [216, 59] on link "Kaliyah S." at bounding box center [273, 63] width 152 height 26
click at [78, 338] on div "Elise J." at bounding box center [86, 332] width 90 height 12
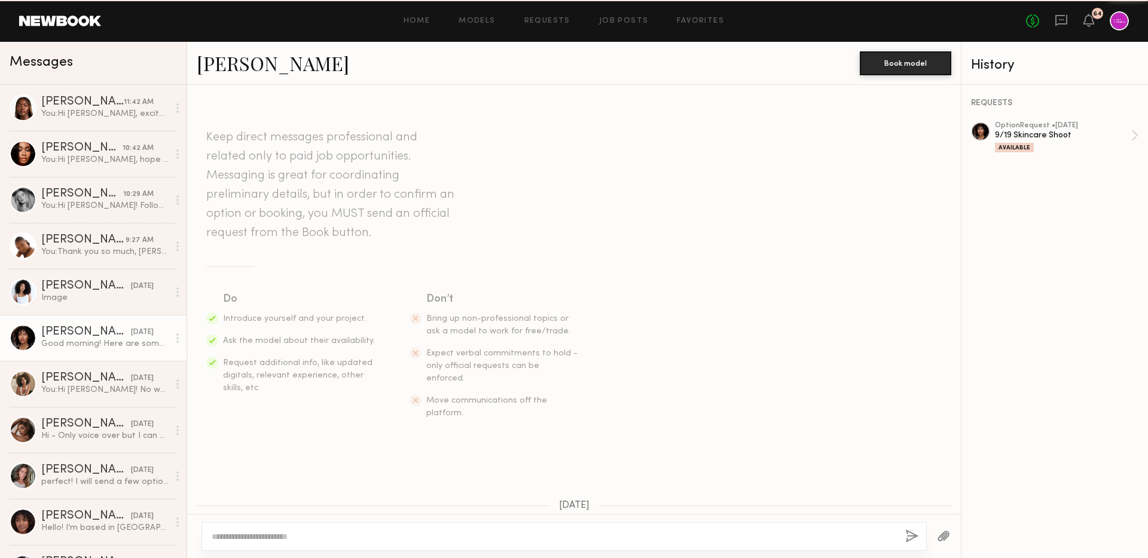
scroll to position [1454, 0]
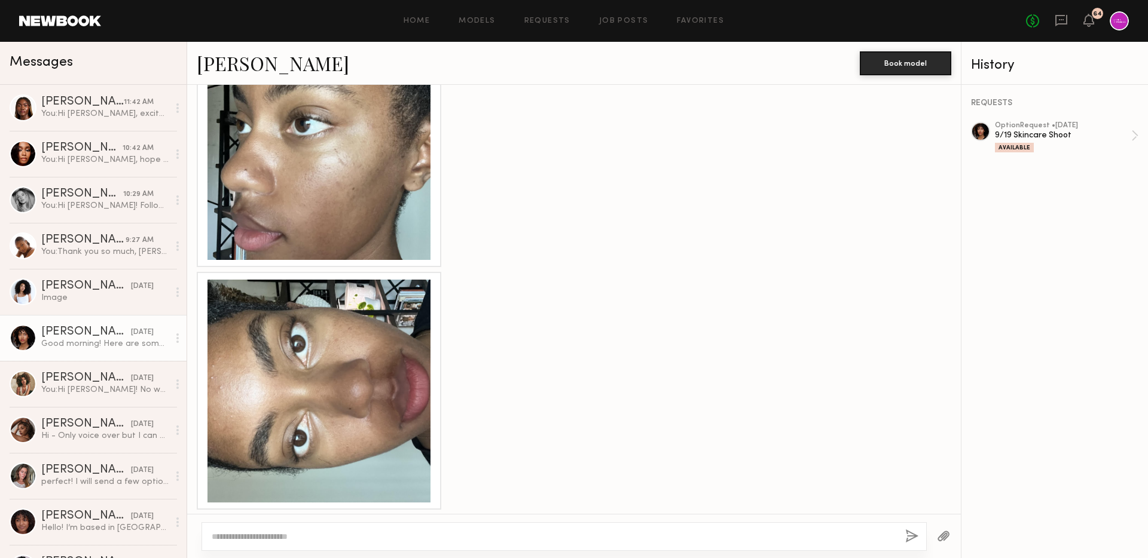
click at [217, 73] on link "Elise J." at bounding box center [273, 63] width 152 height 26
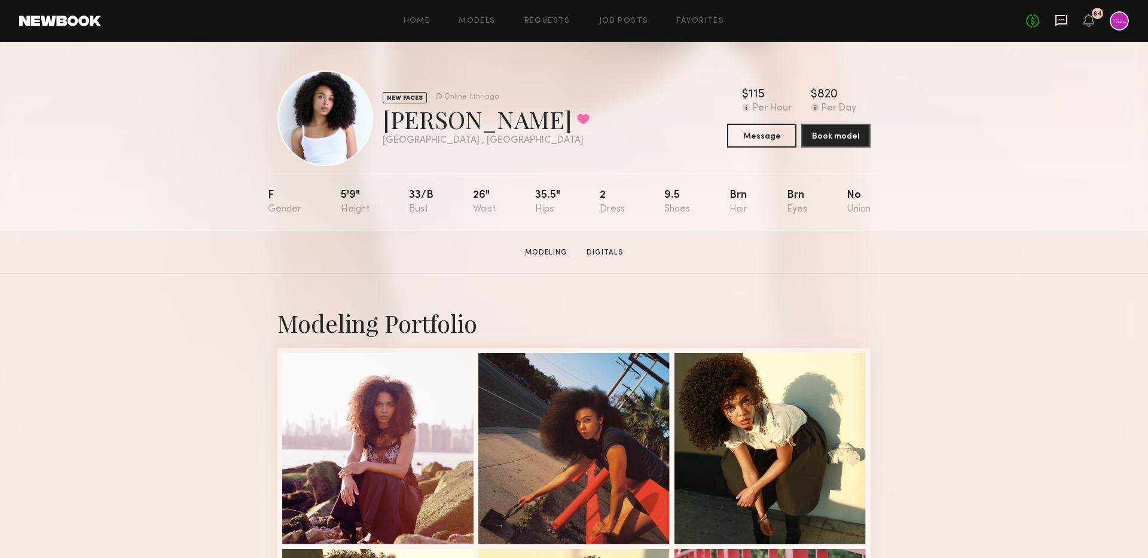
click at [1064, 20] on icon at bounding box center [1061, 20] width 13 height 13
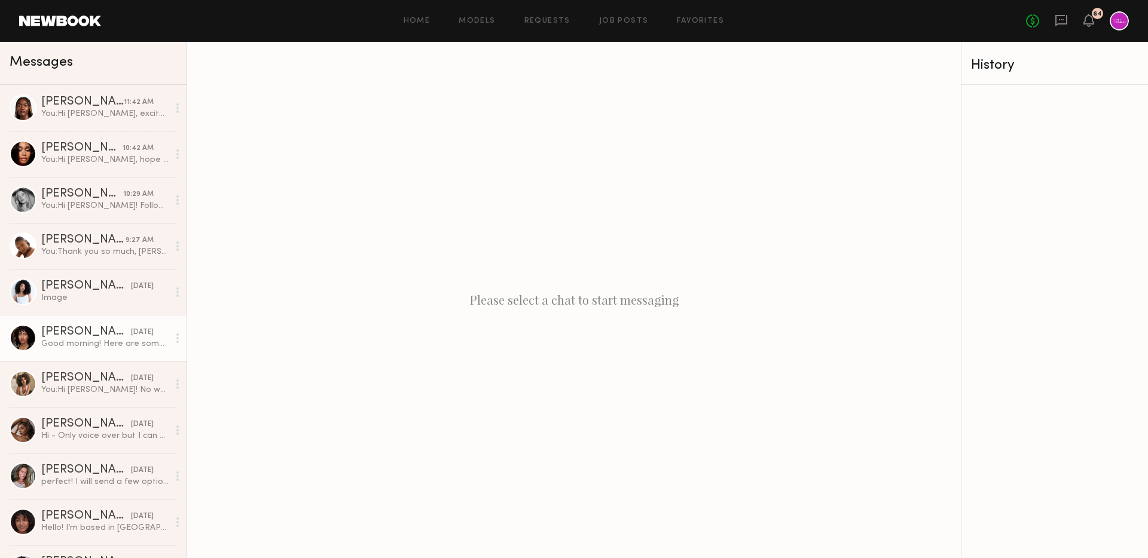
click at [102, 343] on div "Good morning! Here are some photos" at bounding box center [104, 343] width 127 height 11
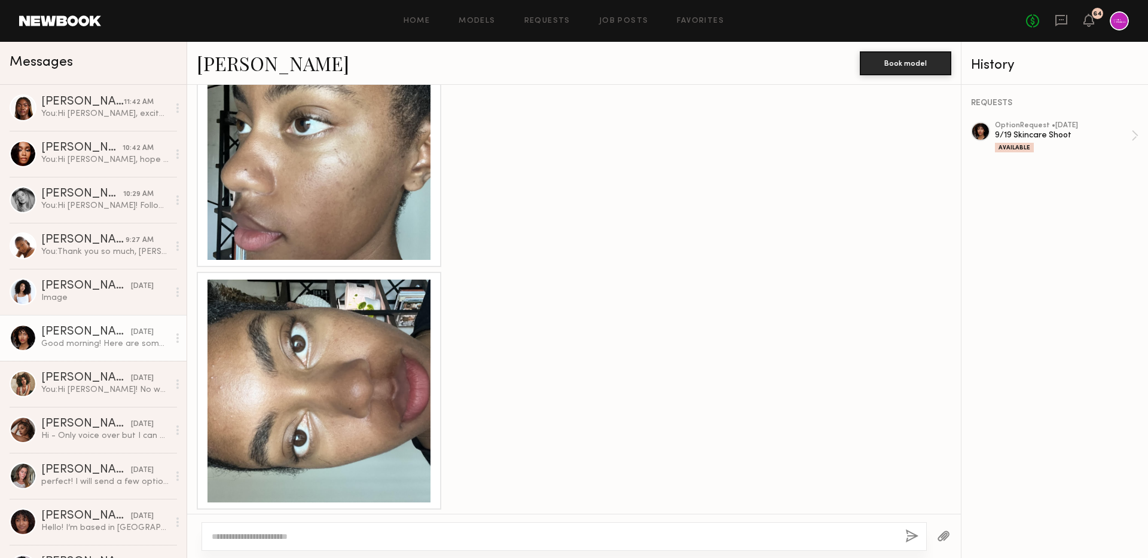
scroll to position [1119, 0]
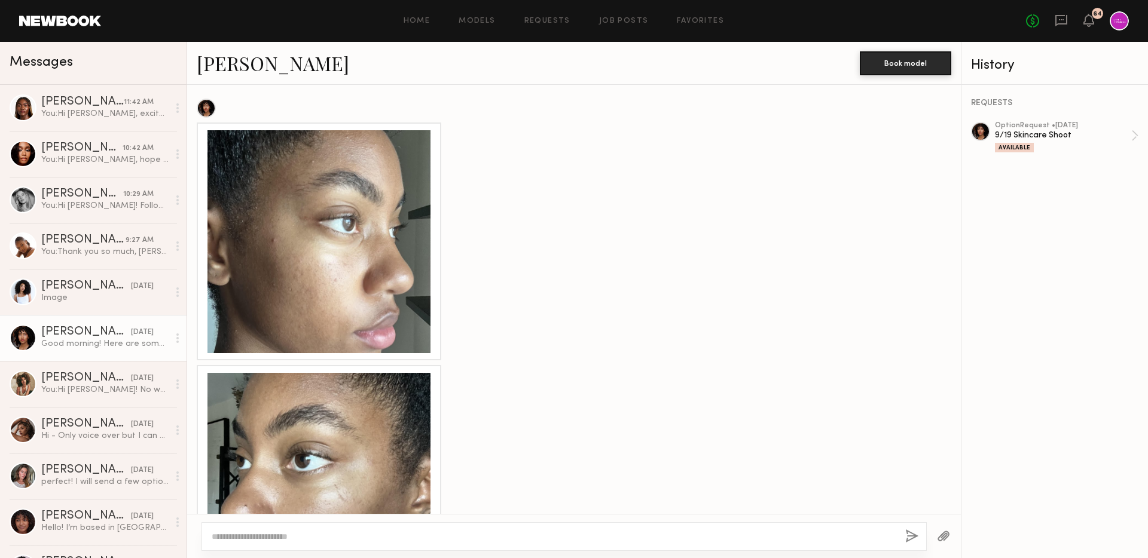
click at [316, 216] on div at bounding box center [318, 241] width 223 height 223
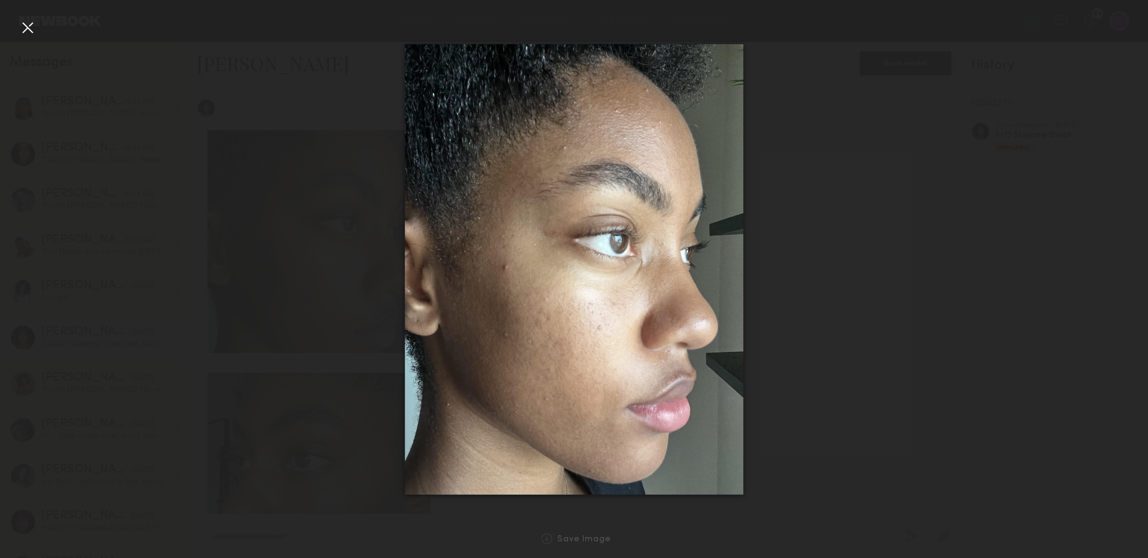
click at [22, 11] on nb-gallery-light "Save Image" at bounding box center [574, 279] width 1148 height 558
click at [20, 28] on div at bounding box center [27, 27] width 19 height 19
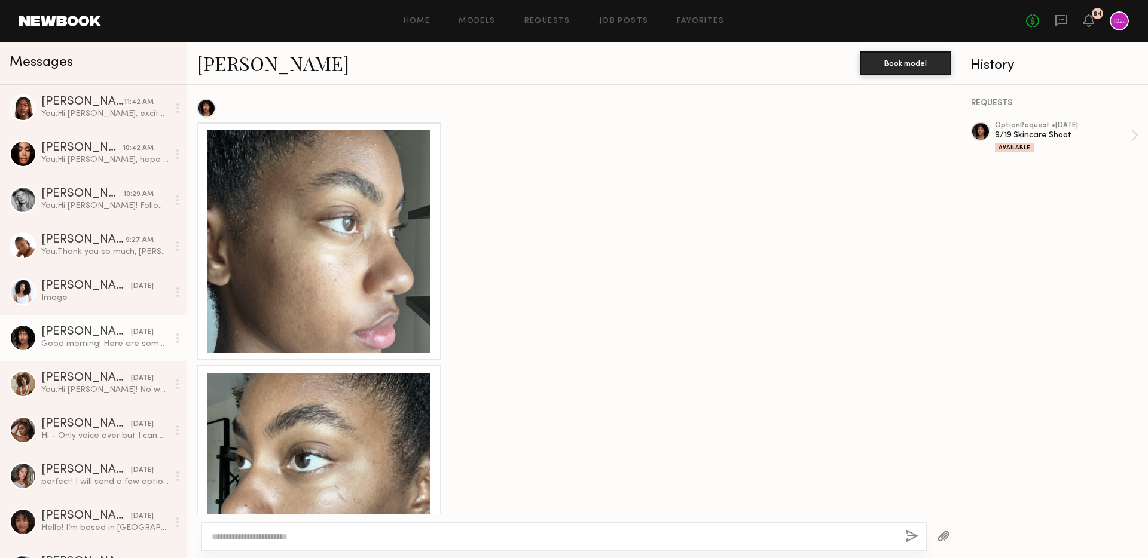
click at [393, 433] on div at bounding box center [318, 484] width 223 height 223
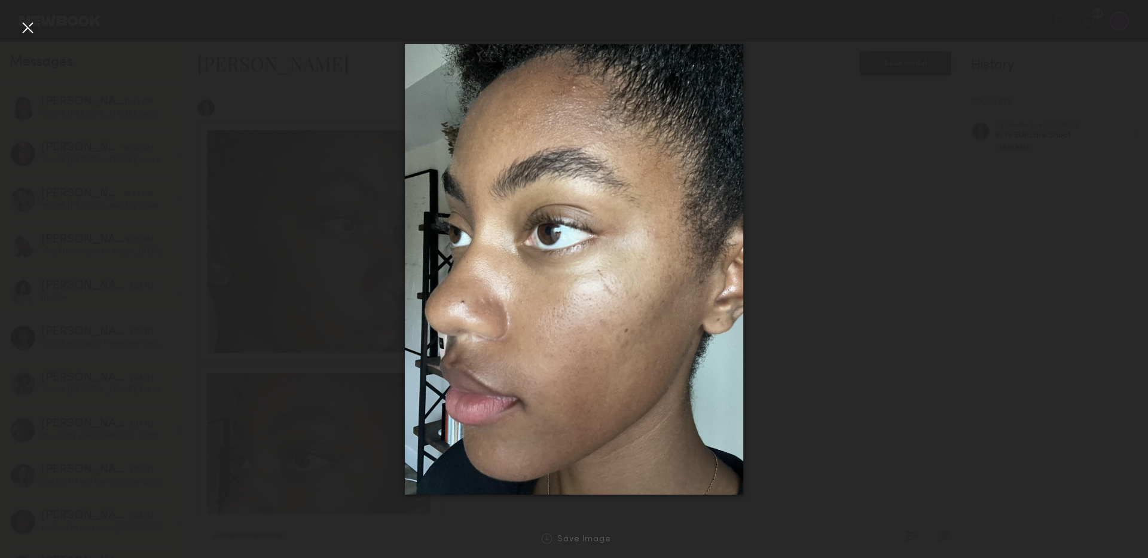
click at [24, 29] on div at bounding box center [27, 27] width 19 height 19
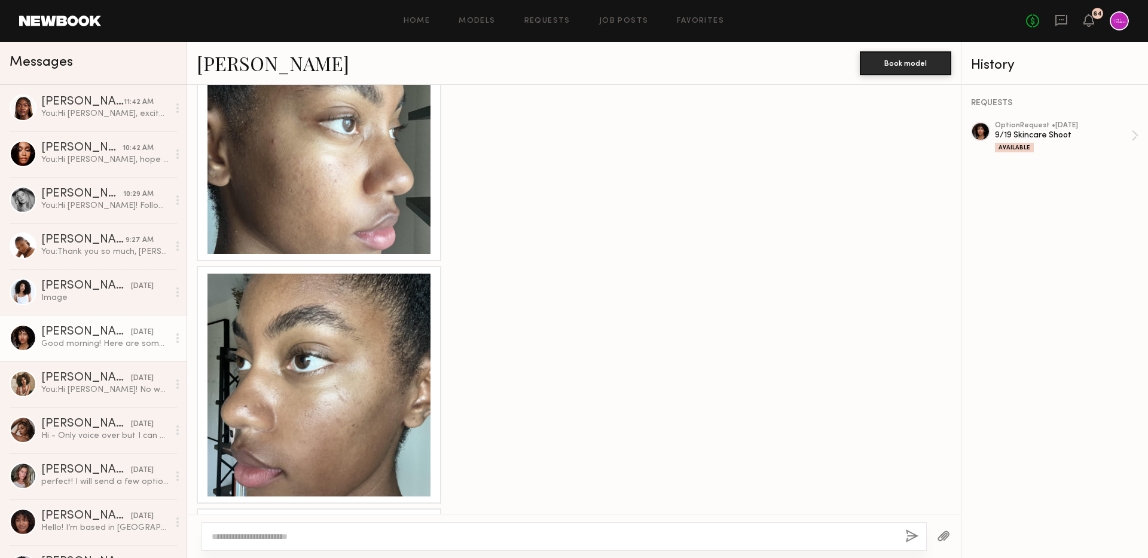
scroll to position [1454, 0]
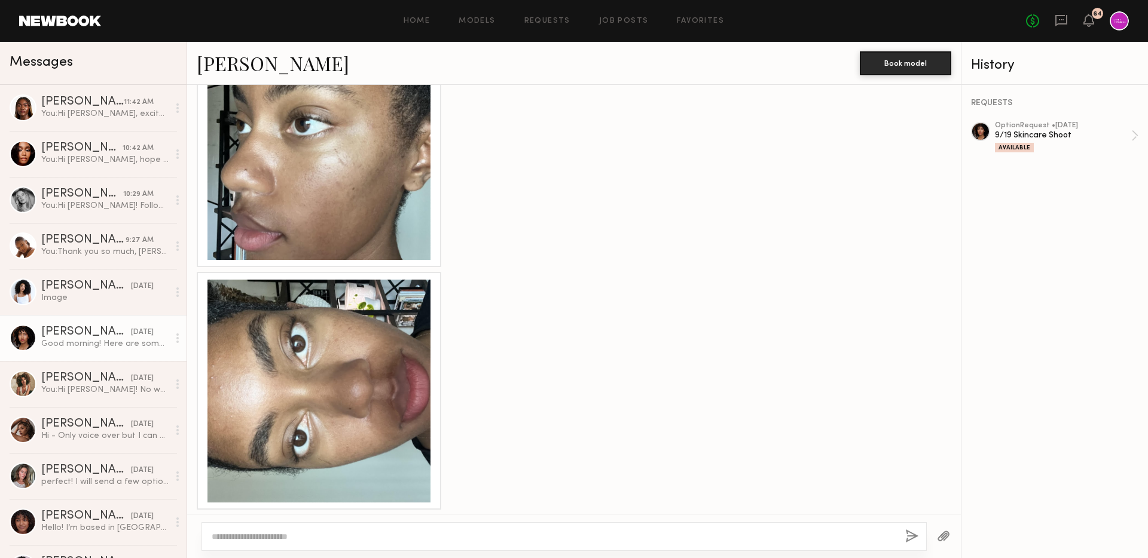
click at [326, 402] on div at bounding box center [318, 391] width 223 height 223
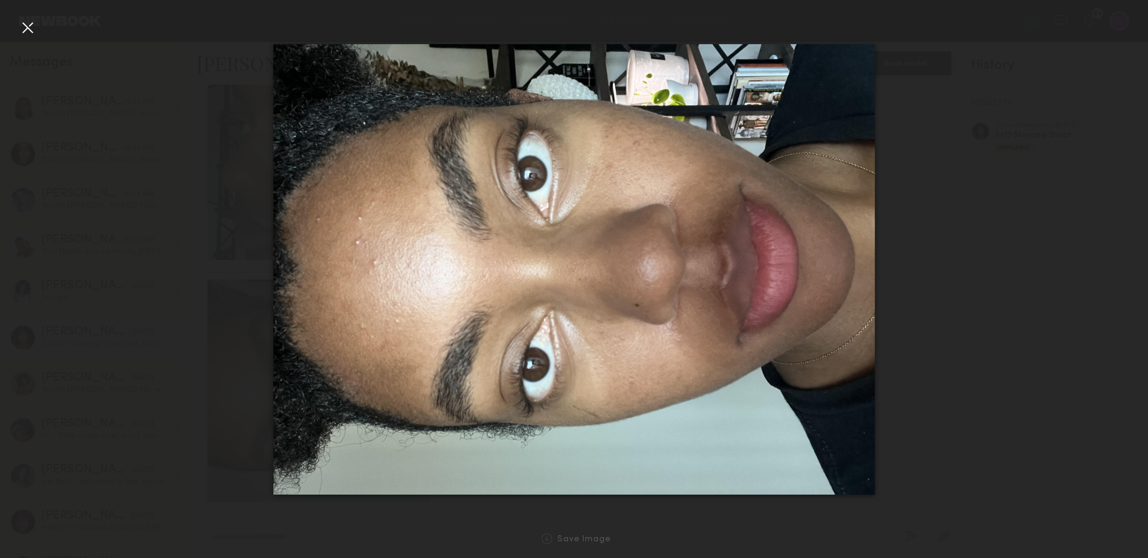
click at [23, 32] on div at bounding box center [27, 27] width 19 height 19
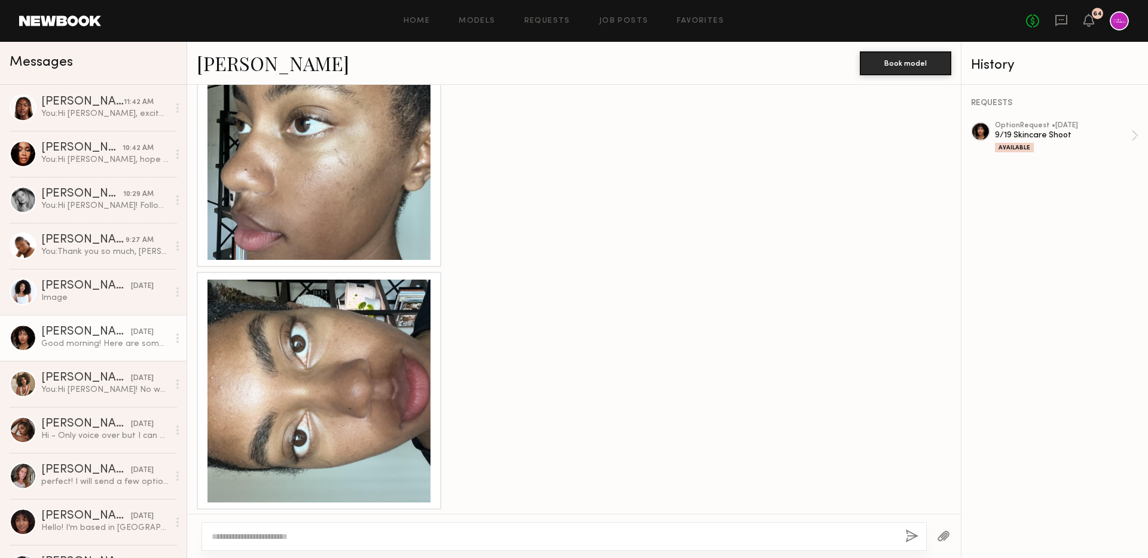
click at [516, 340] on div at bounding box center [574, 391] width 774 height 238
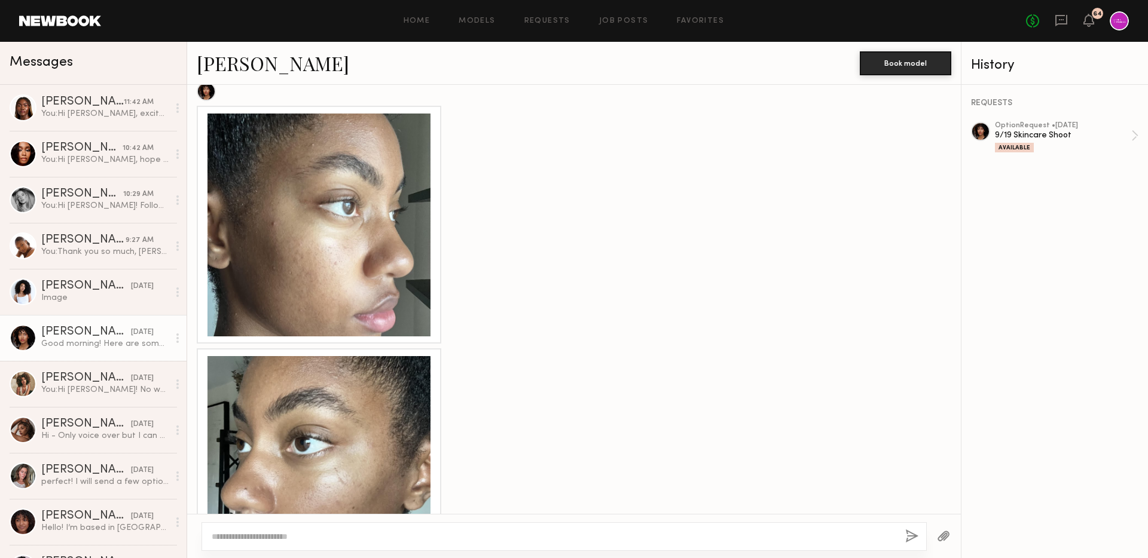
scroll to position [1118, 0]
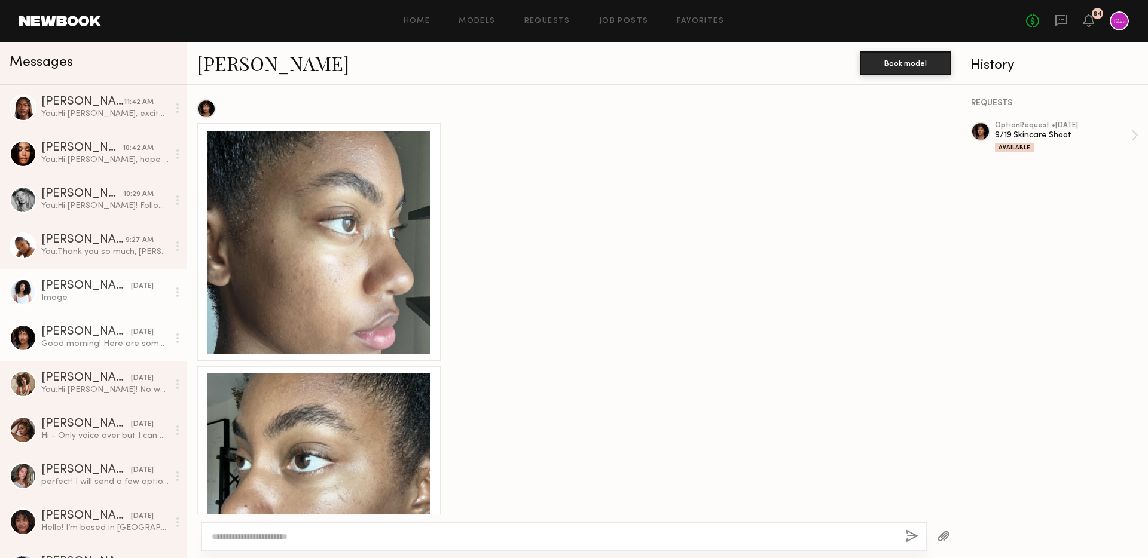
click at [109, 271] on link "Kaliyah S. 09/13/2025 Image" at bounding box center [93, 292] width 187 height 46
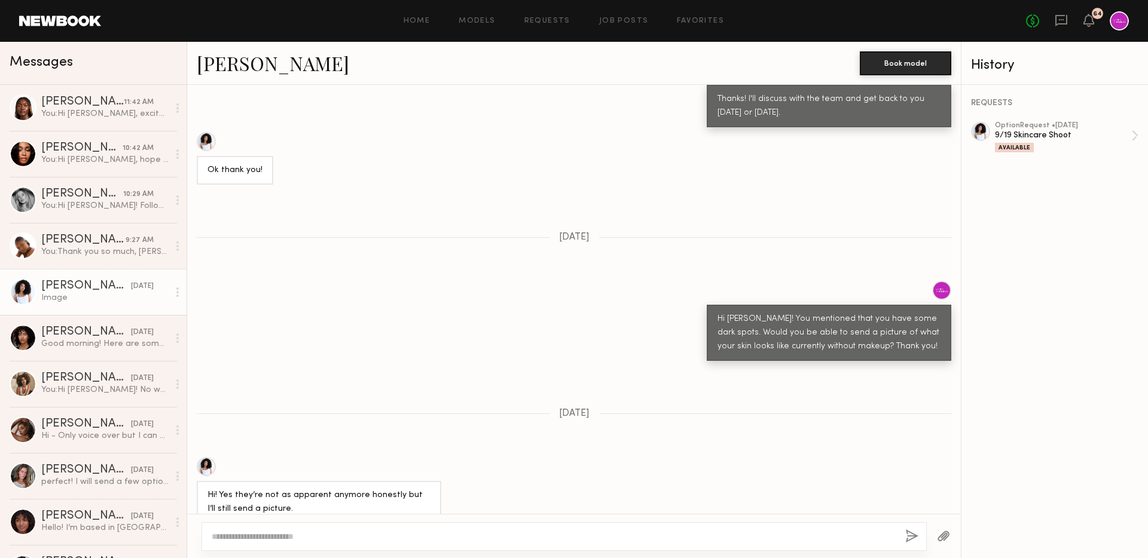
scroll to position [1046, 0]
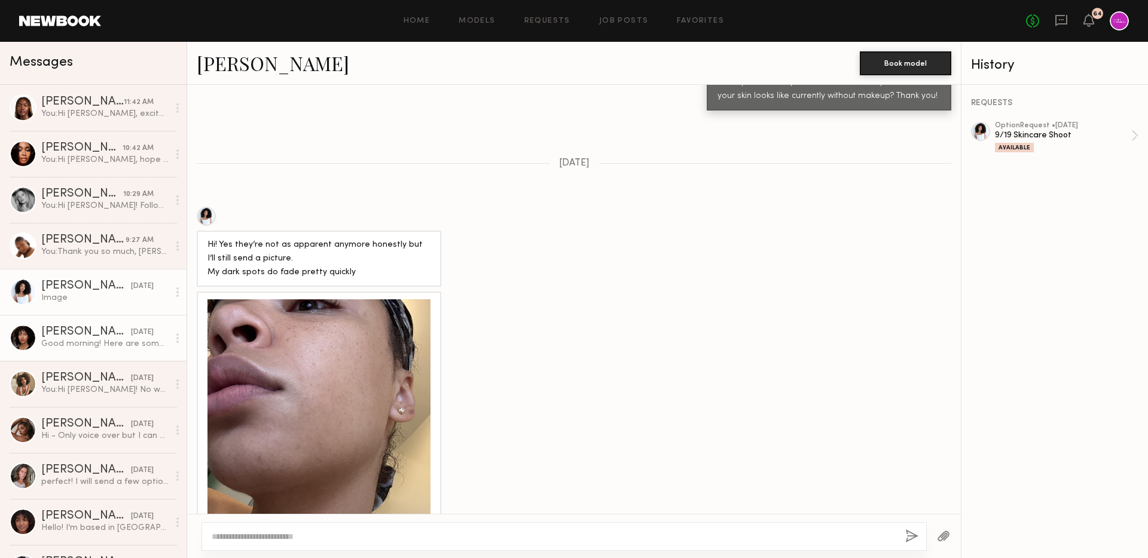
click at [72, 340] on div "Good morning! Here are some photos" at bounding box center [104, 343] width 127 height 11
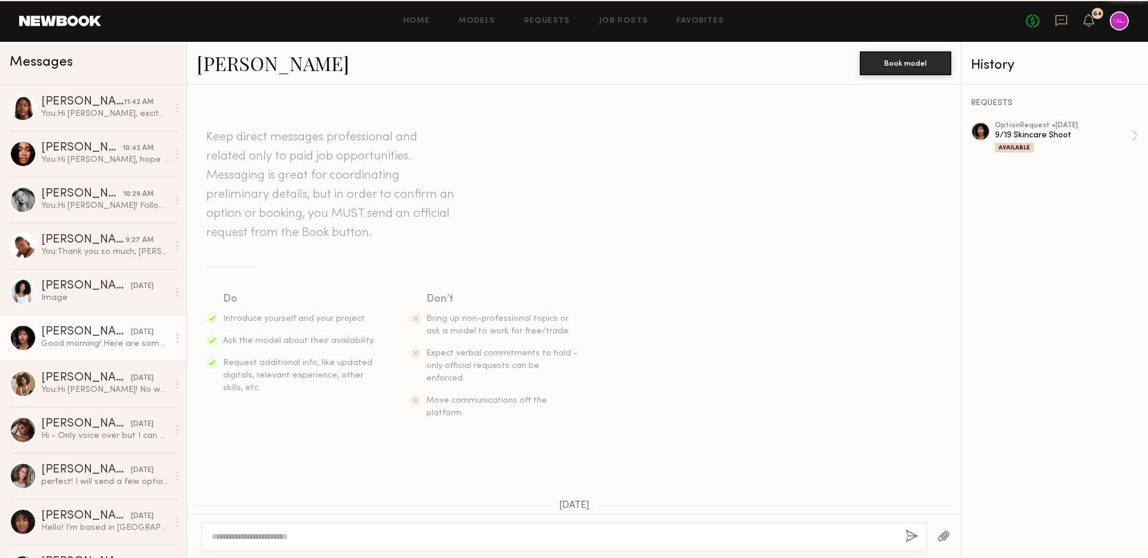
scroll to position [1454, 0]
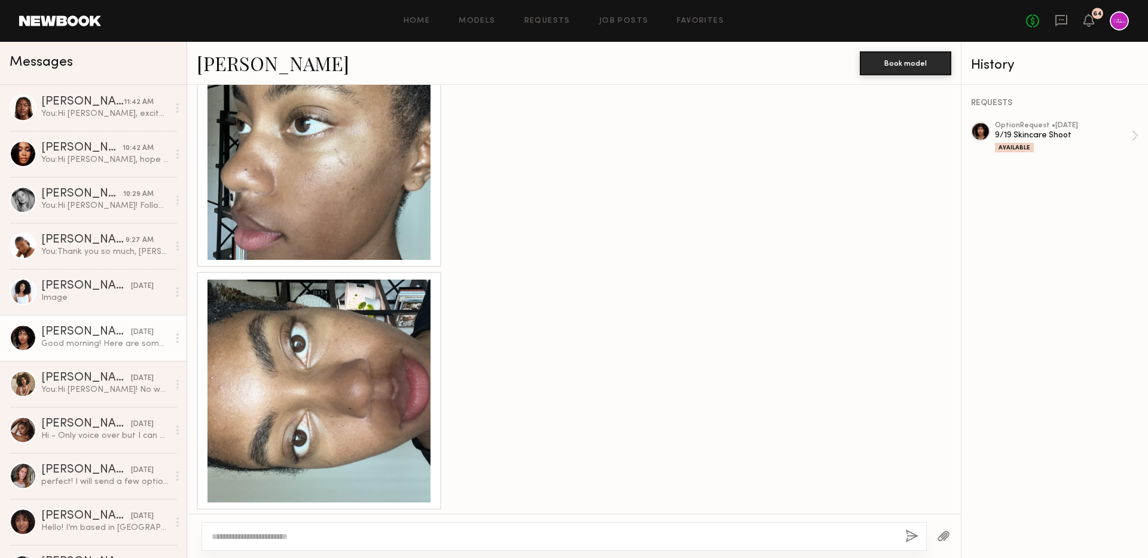
click at [216, 62] on link "Elise J." at bounding box center [273, 63] width 152 height 26
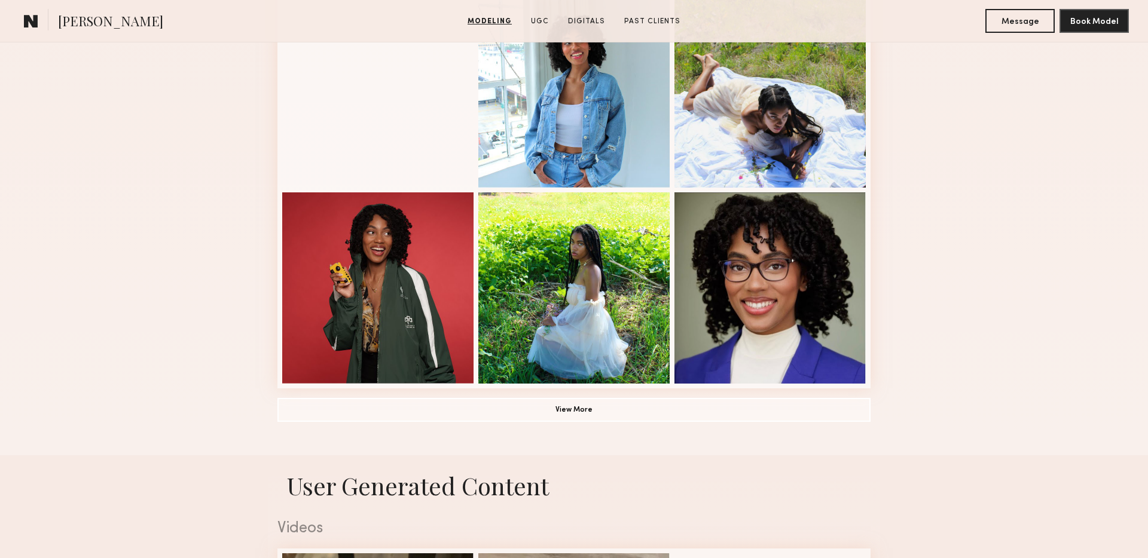
scroll to position [679, 0]
